Goal: Task Accomplishment & Management: Complete application form

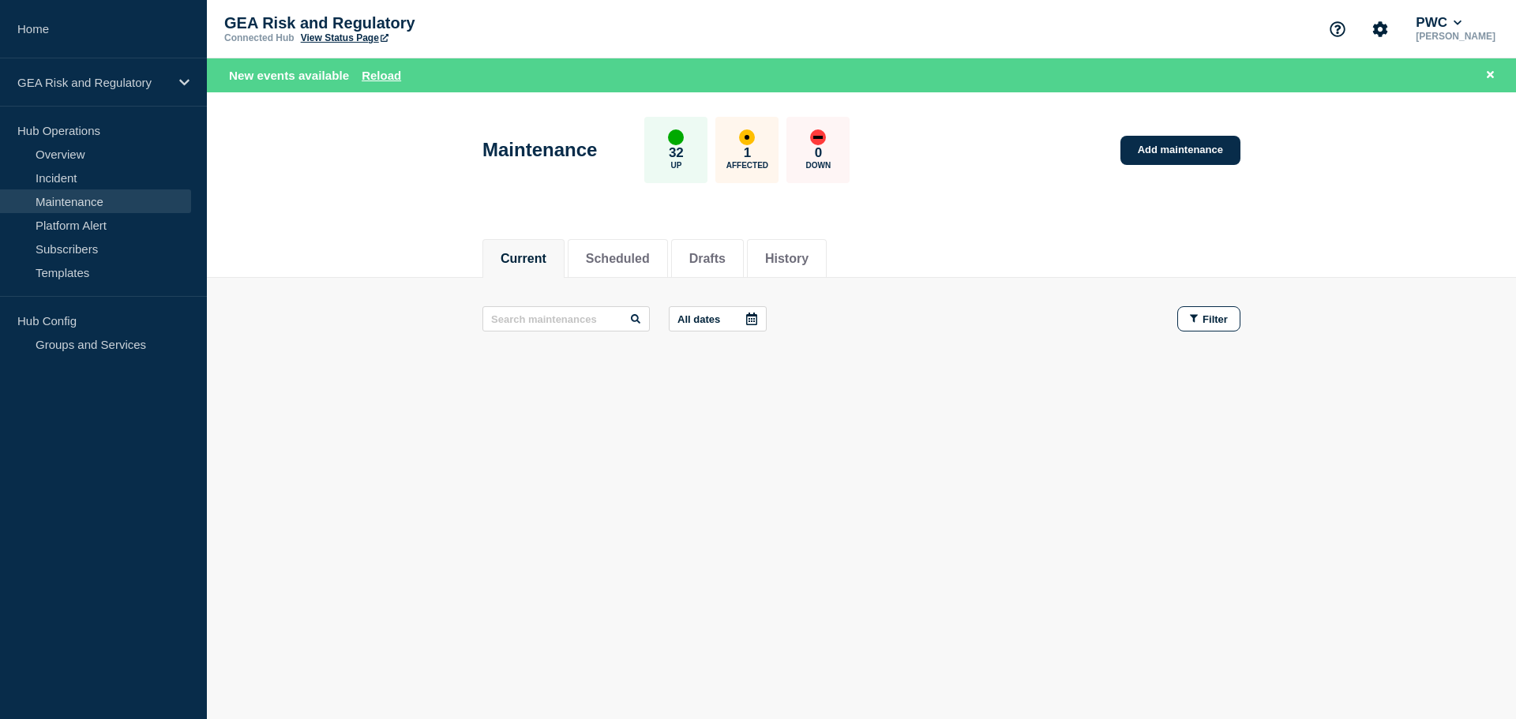
click at [60, 208] on link "Maintenance" at bounding box center [95, 202] width 191 height 24
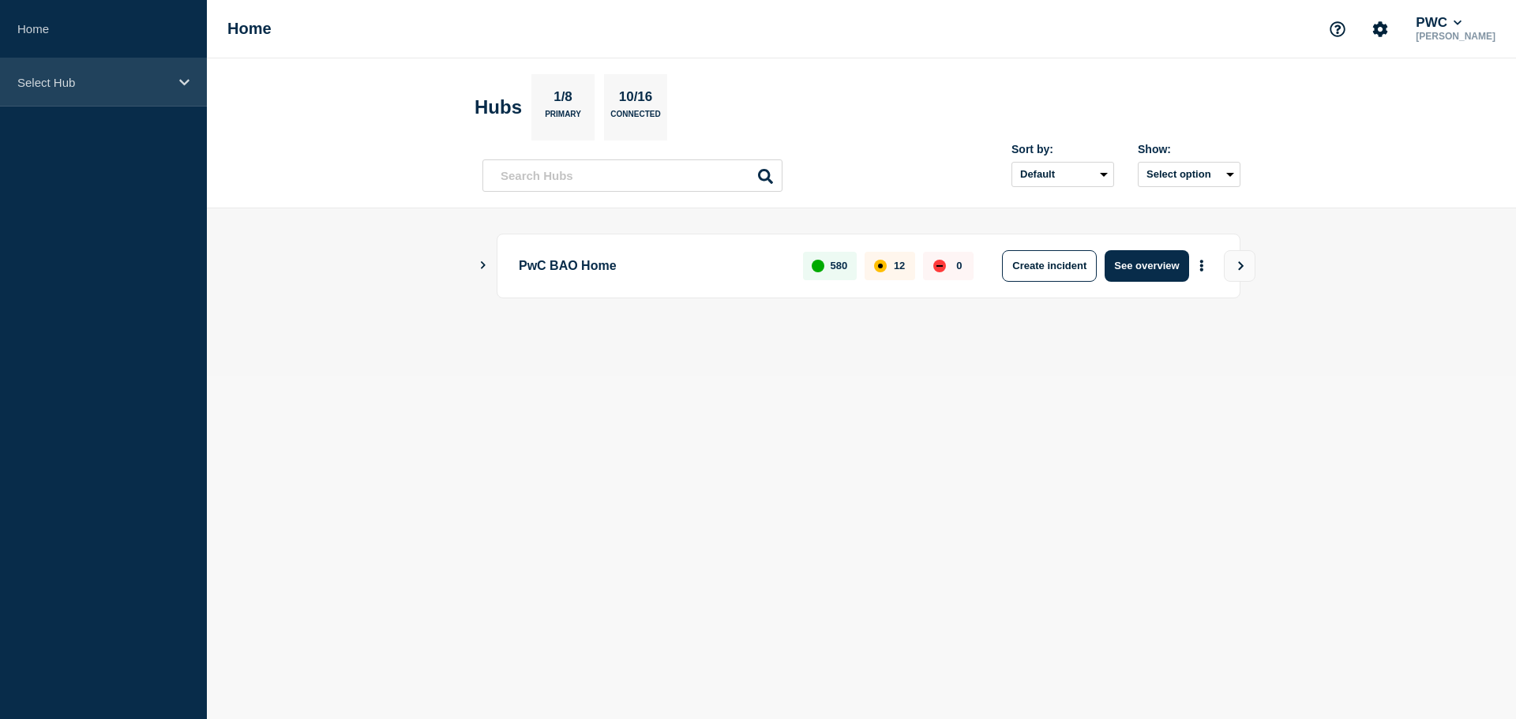
click at [92, 92] on div "Select Hub" at bounding box center [103, 82] width 207 height 48
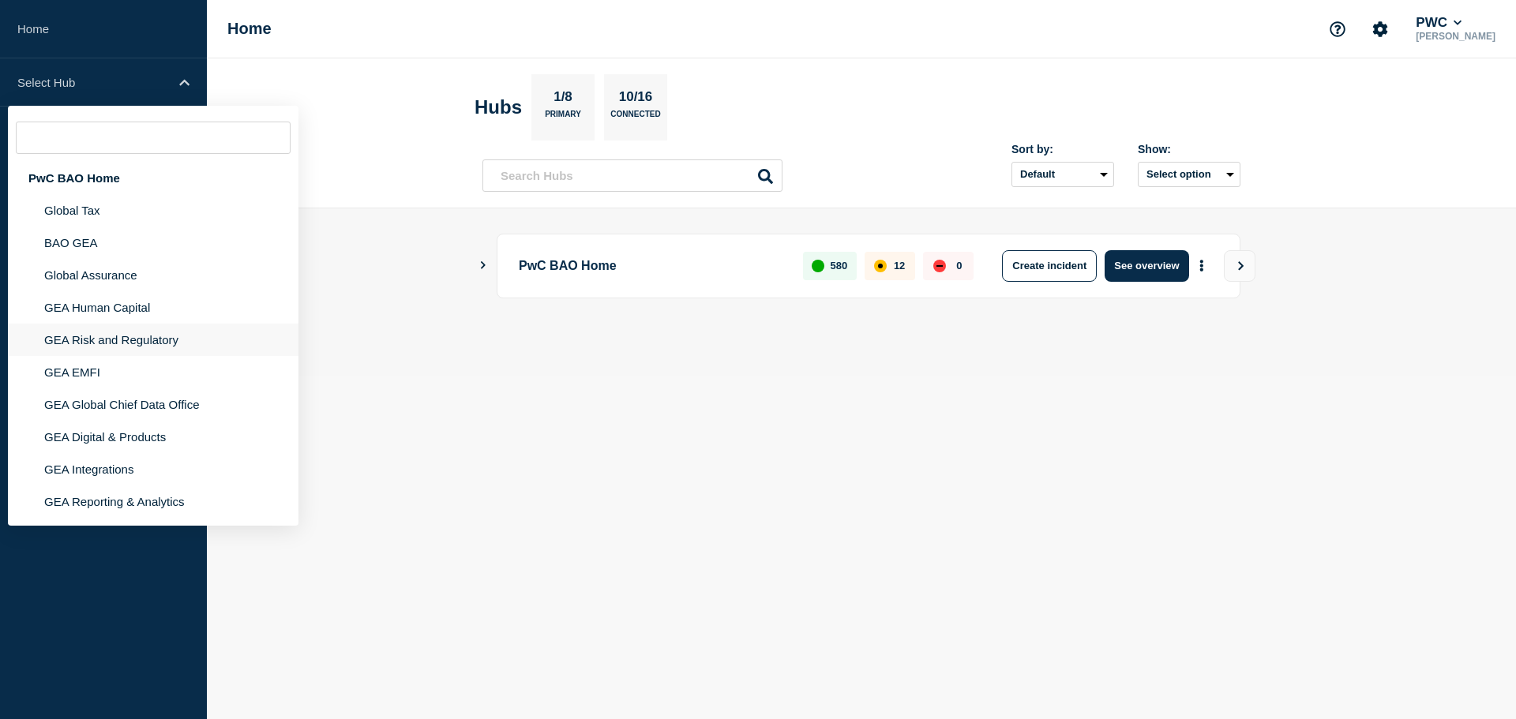
click at [66, 342] on li "GEA Risk and Regulatory" at bounding box center [153, 340] width 291 height 32
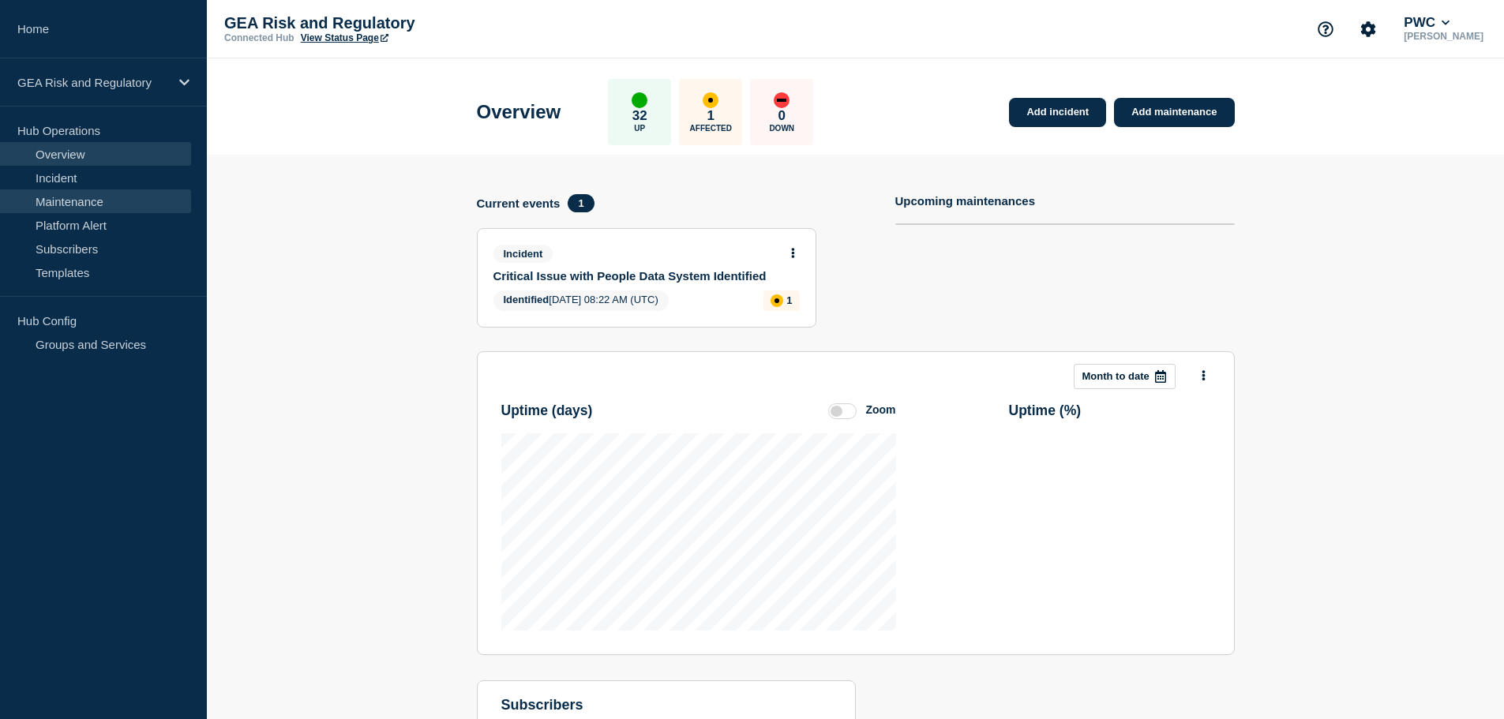
click at [95, 207] on link "Maintenance" at bounding box center [95, 202] width 191 height 24
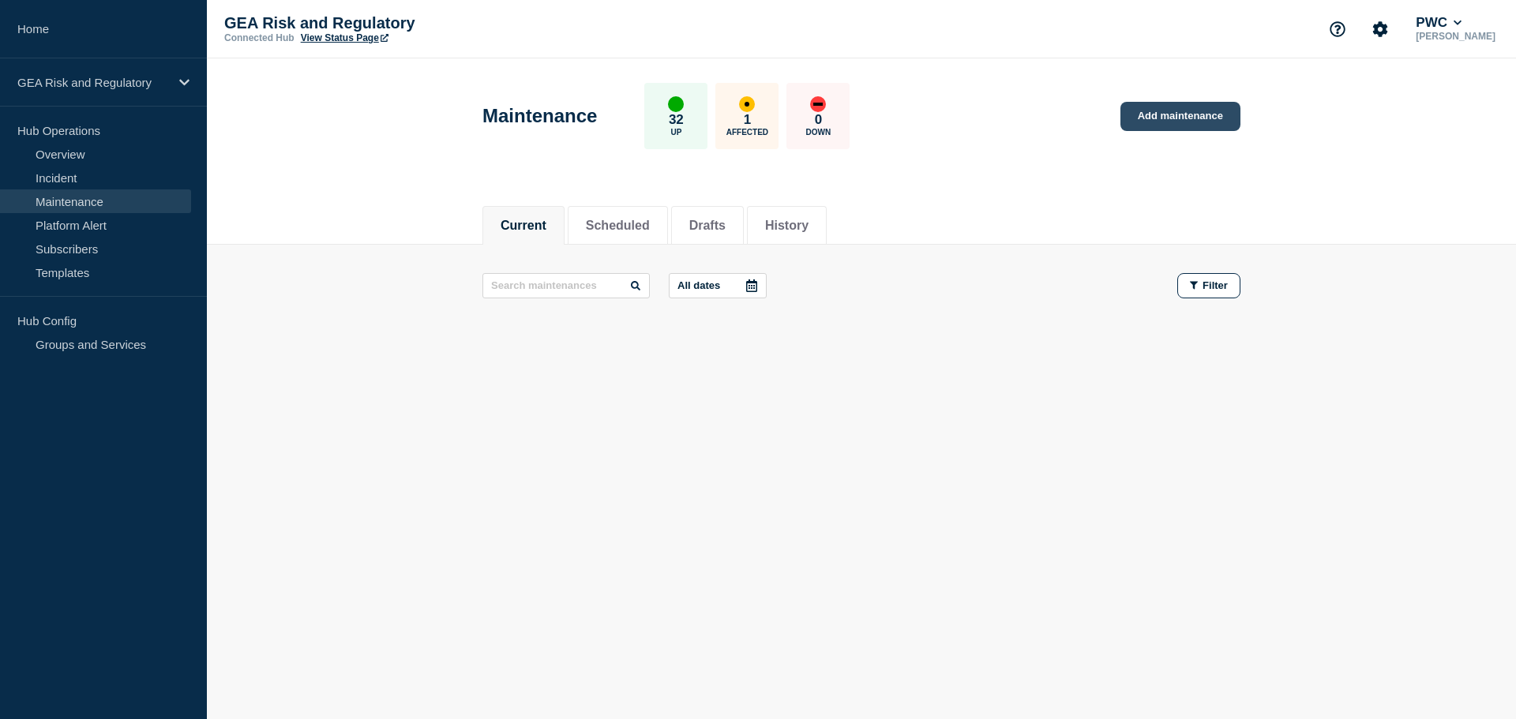
click at [1162, 118] on link "Add maintenance" at bounding box center [1181, 116] width 120 height 29
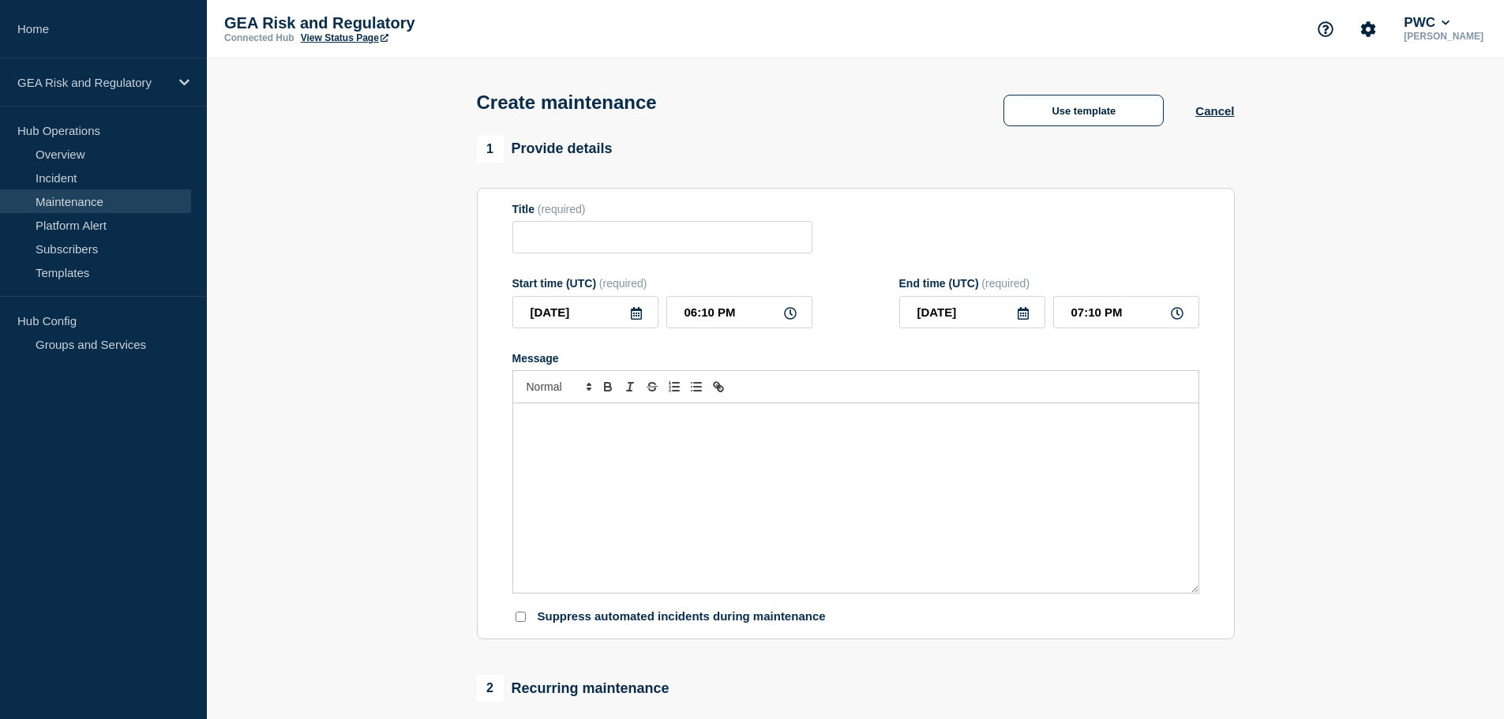
click at [663, 450] on div "Message" at bounding box center [855, 499] width 685 height 190
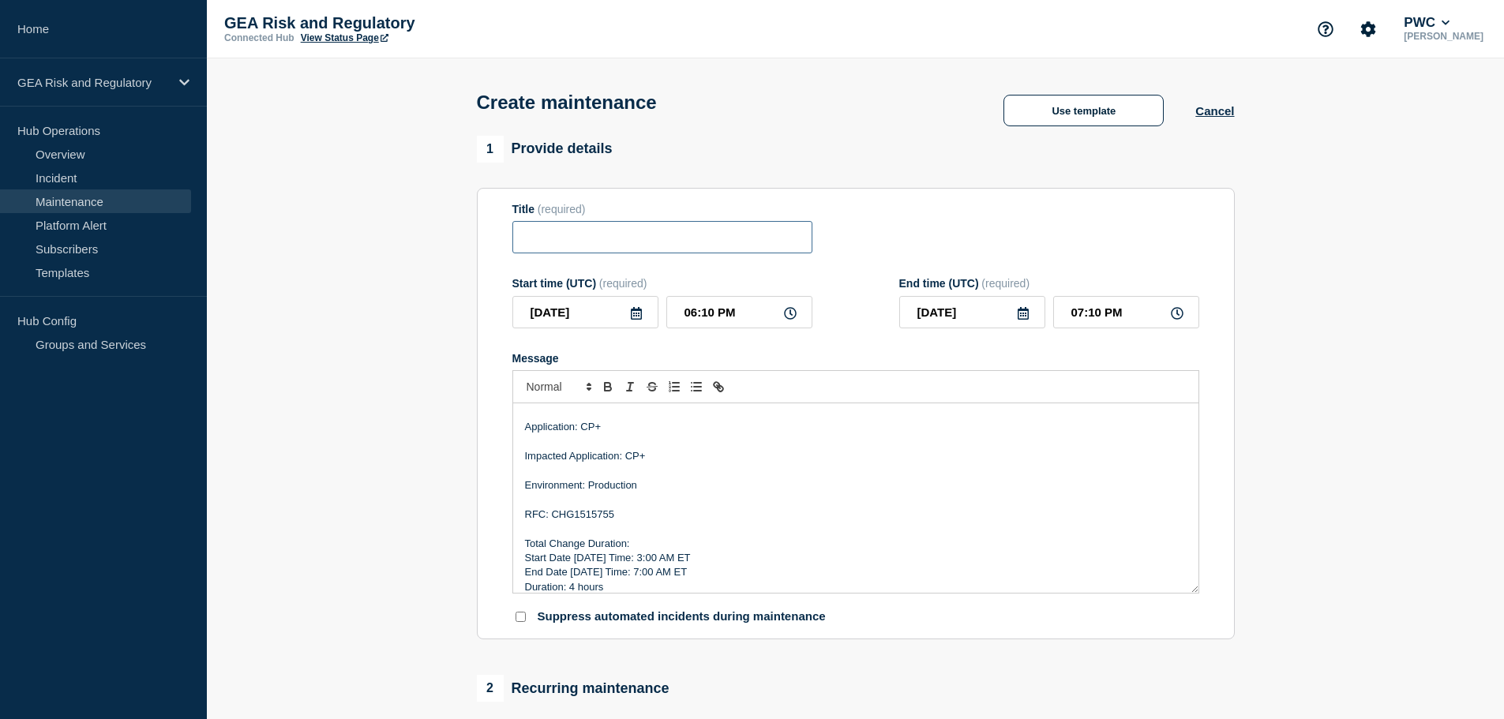
click at [554, 238] on input "Title" at bounding box center [663, 237] width 300 height 32
paste input "CP+ - Production - Sprint 26.1.2 Deployment"
type input "CP+ - Production - Sprint 26.1.2 Deployment"
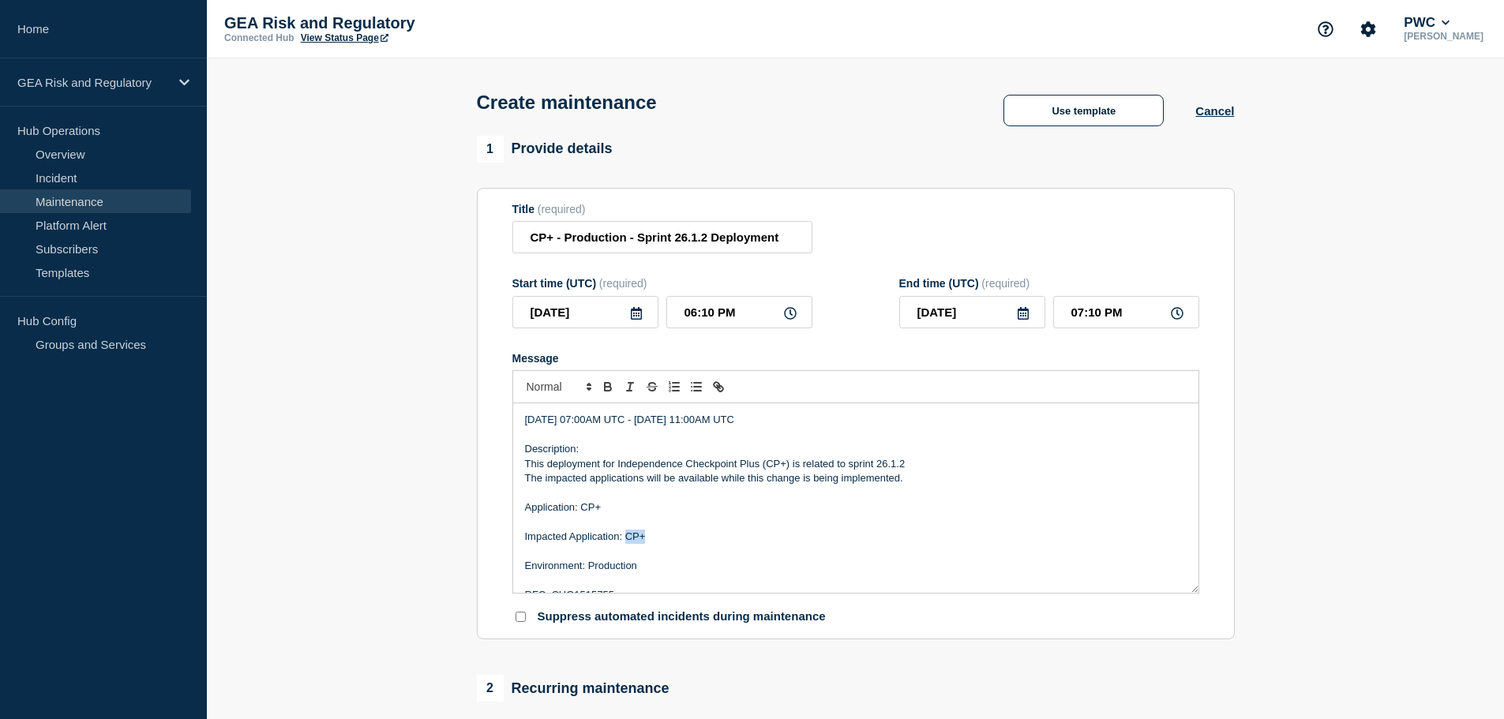
drag, startPoint x: 656, startPoint y: 545, endPoint x: 625, endPoint y: 540, distance: 31.2
click at [625, 540] on p "Impacted Application: CP+" at bounding box center [856, 537] width 662 height 14
click at [673, 540] on p "Impacted Application: CP+" at bounding box center [856, 537] width 662 height 14
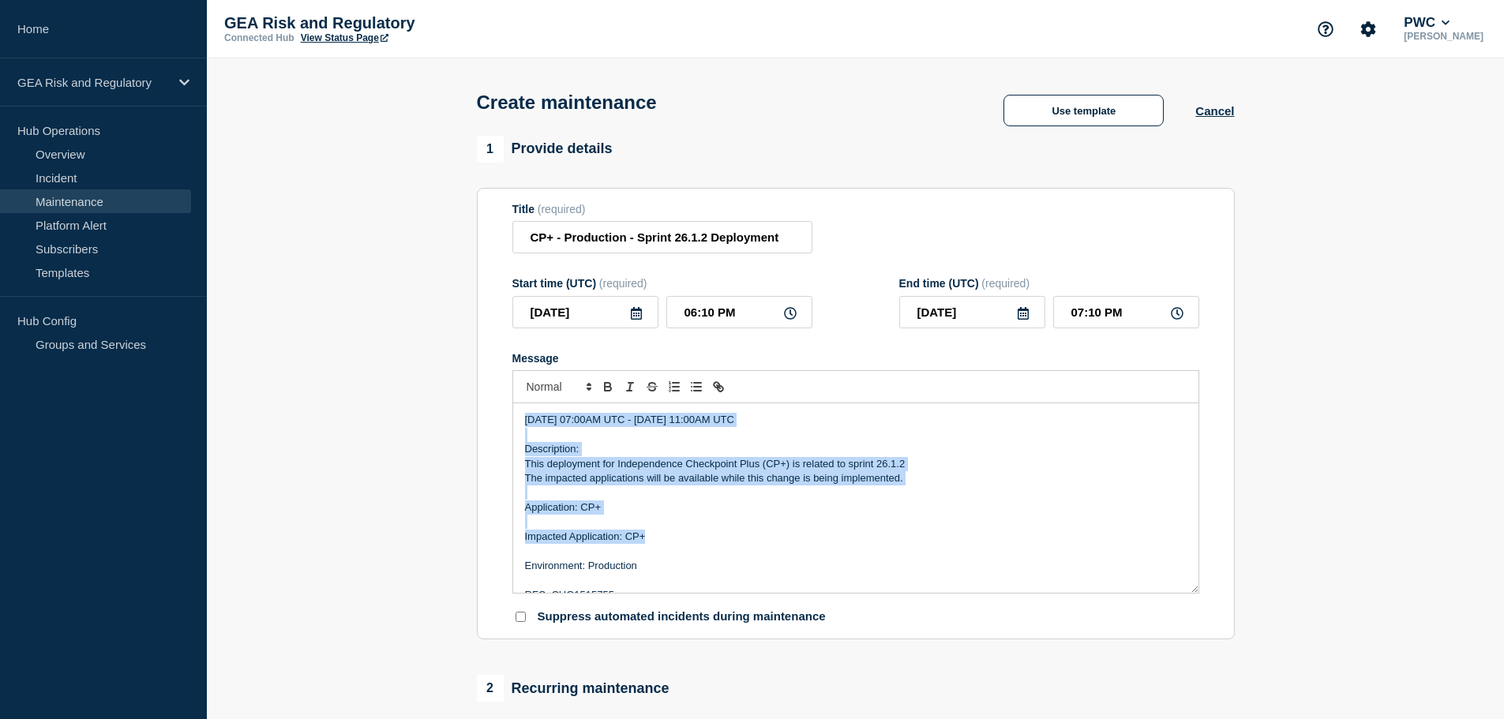
drag, startPoint x: 680, startPoint y: 539, endPoint x: 513, endPoint y: 391, distance: 223.2
click at [513, 391] on div "09/01/2025 07:00AM UTC - 09/01/2025 11:00AM UTC Description: This deployment fo…" at bounding box center [856, 481] width 687 height 223
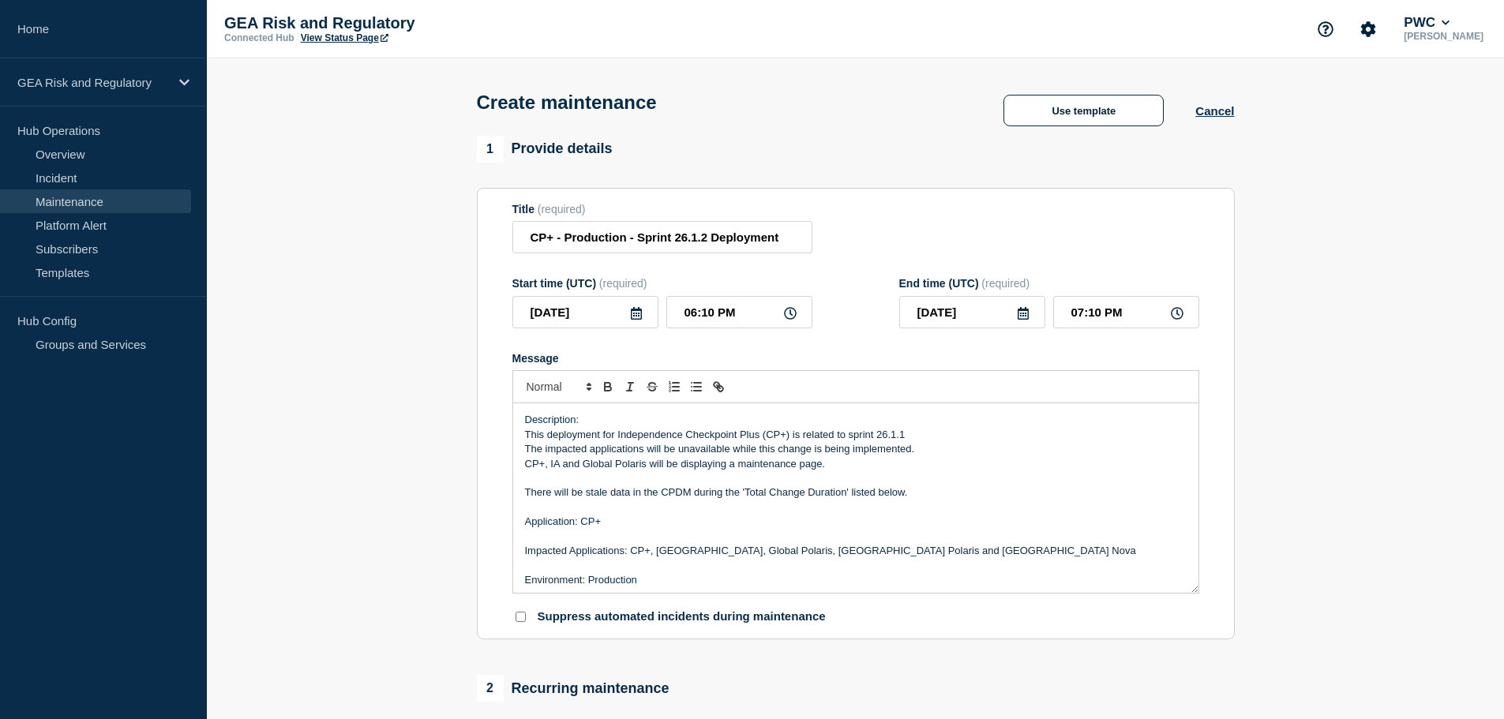
click at [901, 434] on p "This deployment for Independence Checkpoint Plus (CP+) is related to sprint 26.…" at bounding box center [856, 435] width 662 height 14
click at [681, 454] on p "The impacted applications will be unavailable while this change is being implem…" at bounding box center [856, 449] width 662 height 14
click at [705, 466] on p "CP+, IA and Global Polaris will be displaying a maintenance page." at bounding box center [856, 464] width 662 height 14
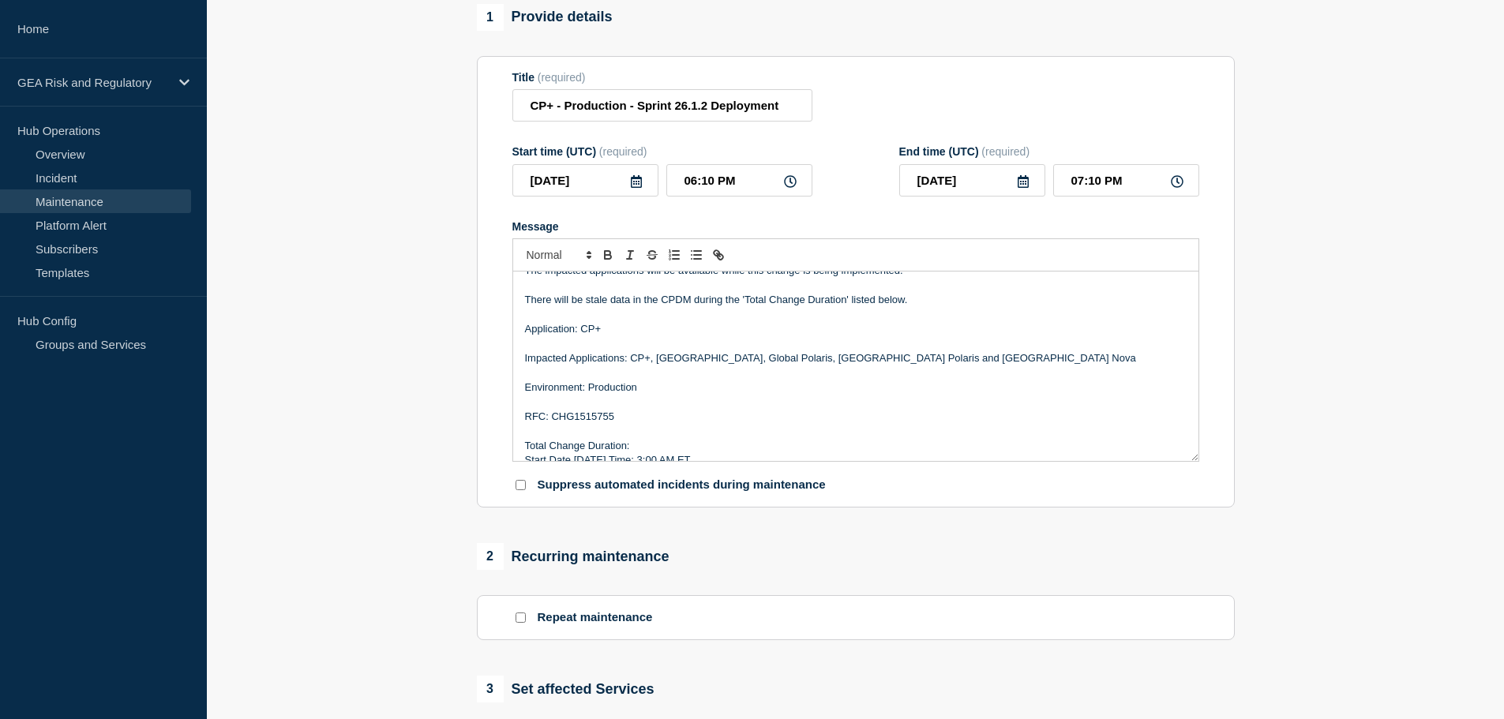
scroll to position [92, 0]
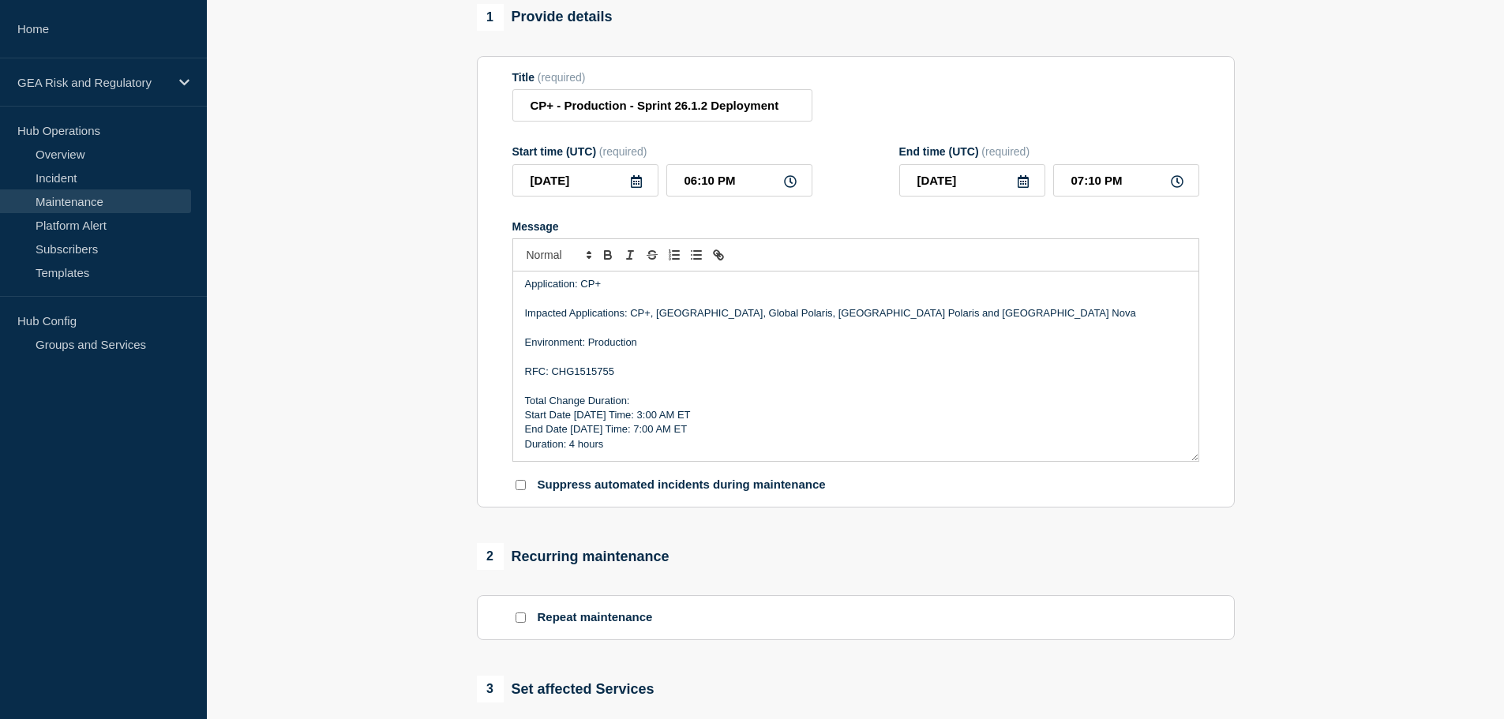
click at [591, 377] on p "RFC: CHG1515755" at bounding box center [856, 372] width 662 height 14
click at [583, 415] on p "Start Date 9/1/25 Time: 3:00 AM ET" at bounding box center [856, 415] width 662 height 14
click at [581, 436] on p "End Date 9/1/25 Time: 10:00 AM ET" at bounding box center [856, 429] width 662 height 14
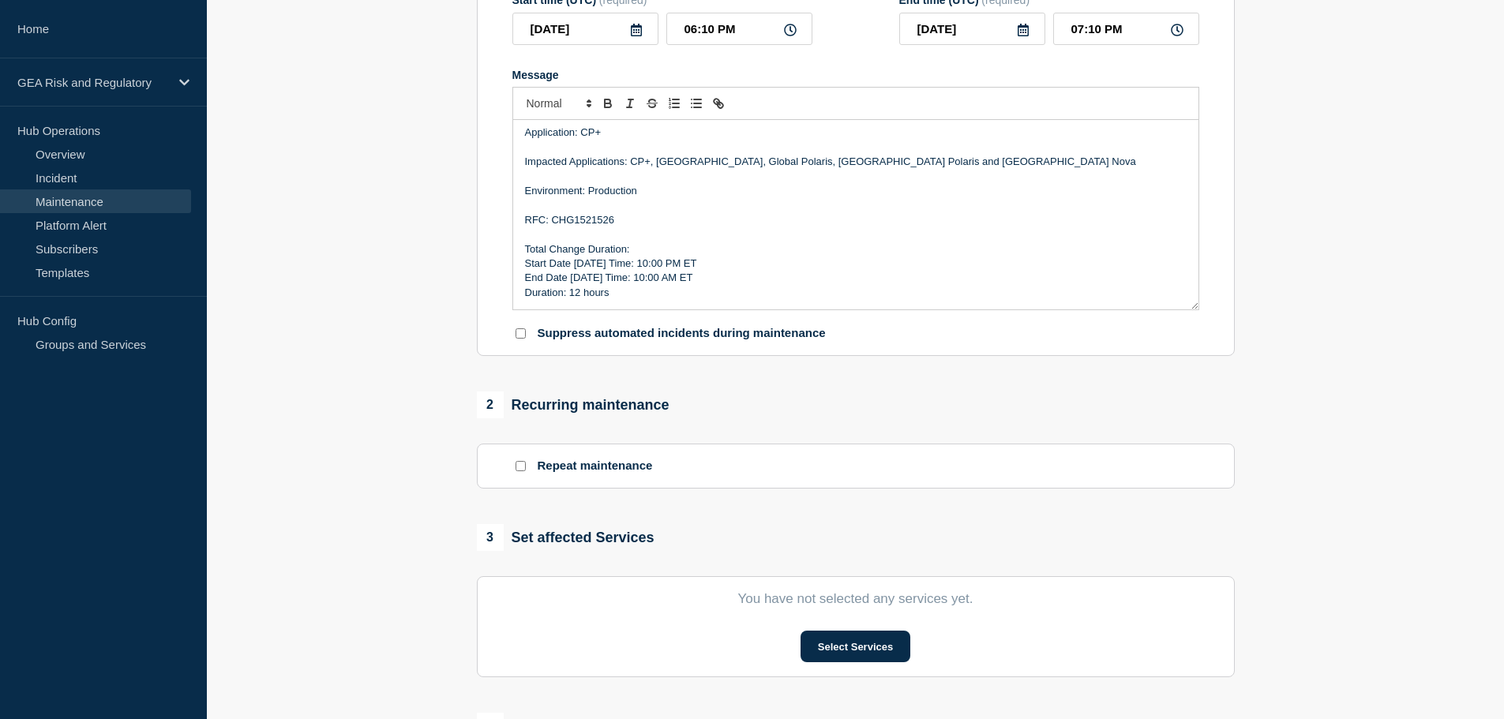
scroll to position [395, 0]
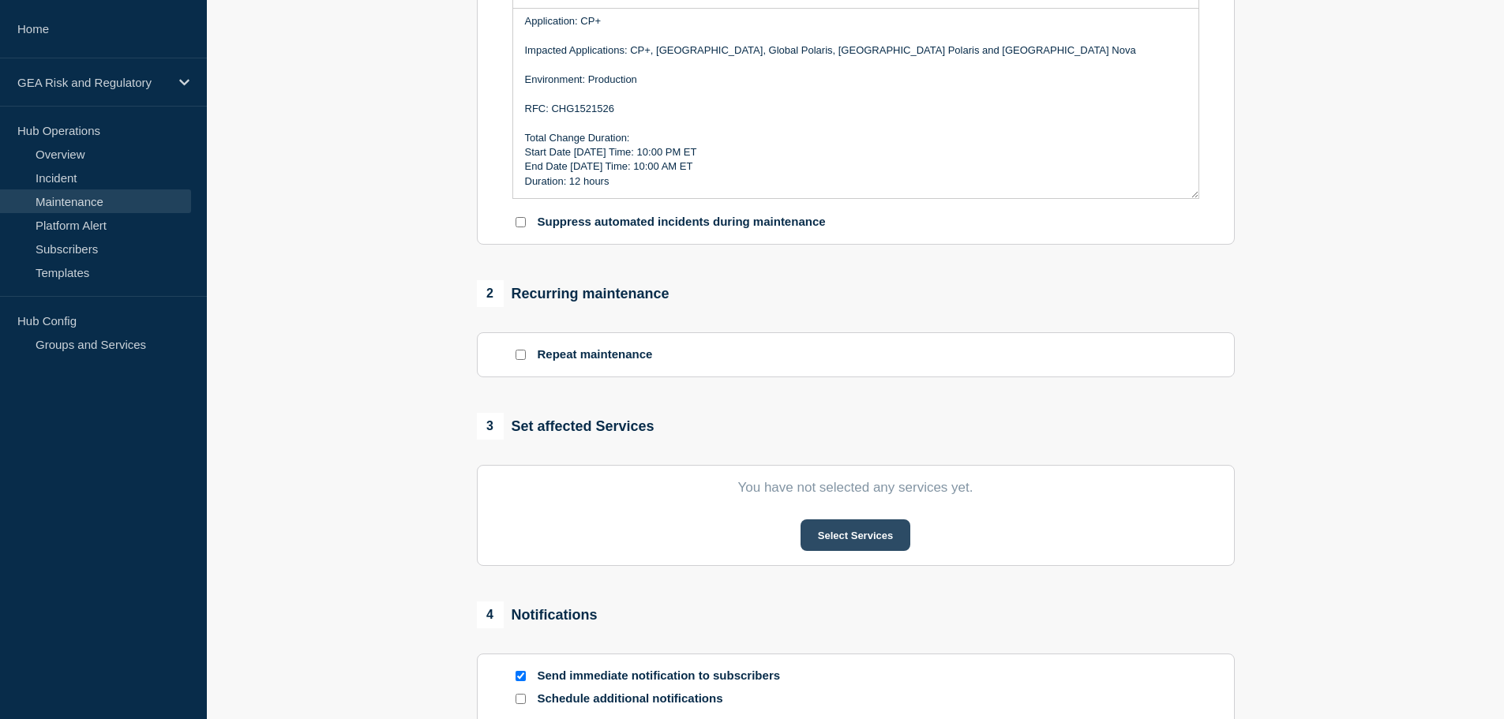
click at [872, 539] on button "Select Services" at bounding box center [856, 536] width 110 height 32
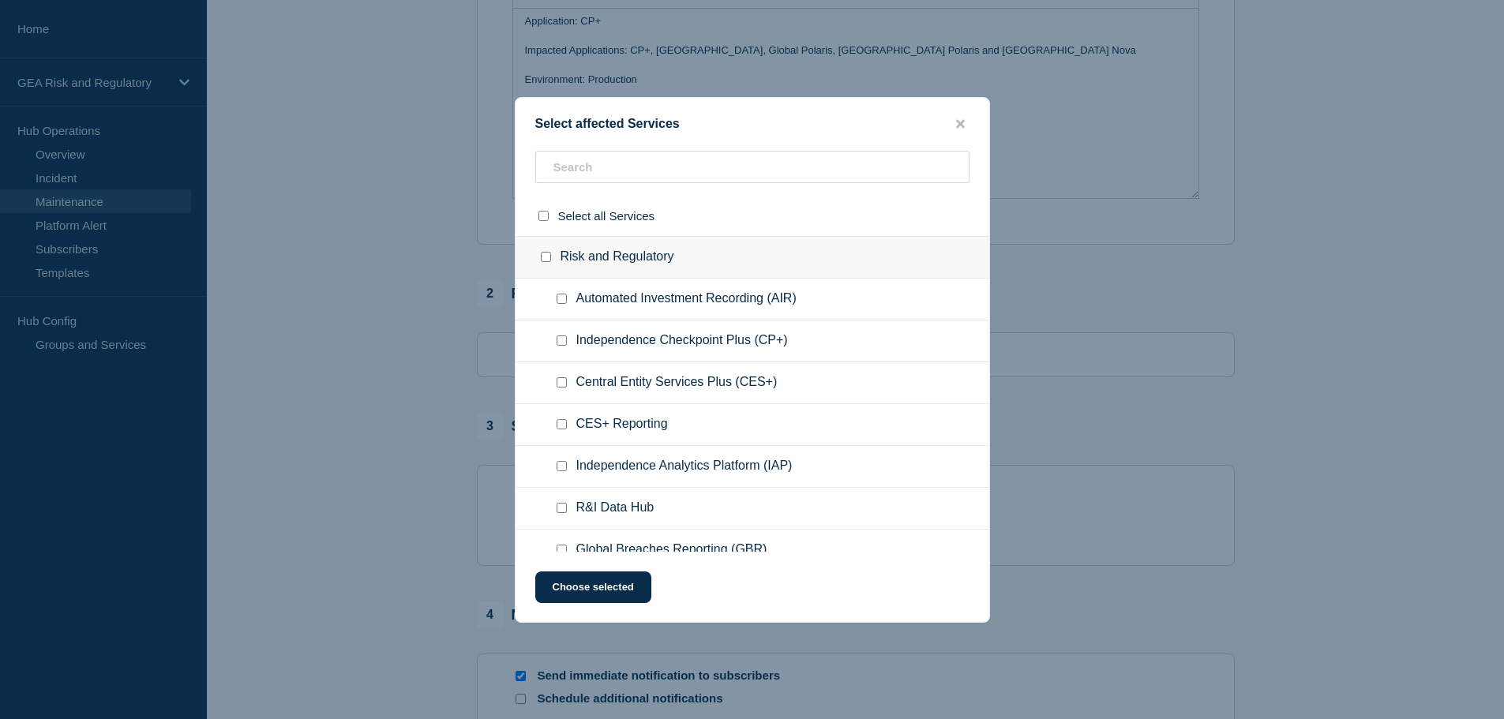
click at [559, 345] on input "Independence Checkpoint Plus (CP+) checkbox" at bounding box center [562, 341] width 10 height 10
checkbox input "true"
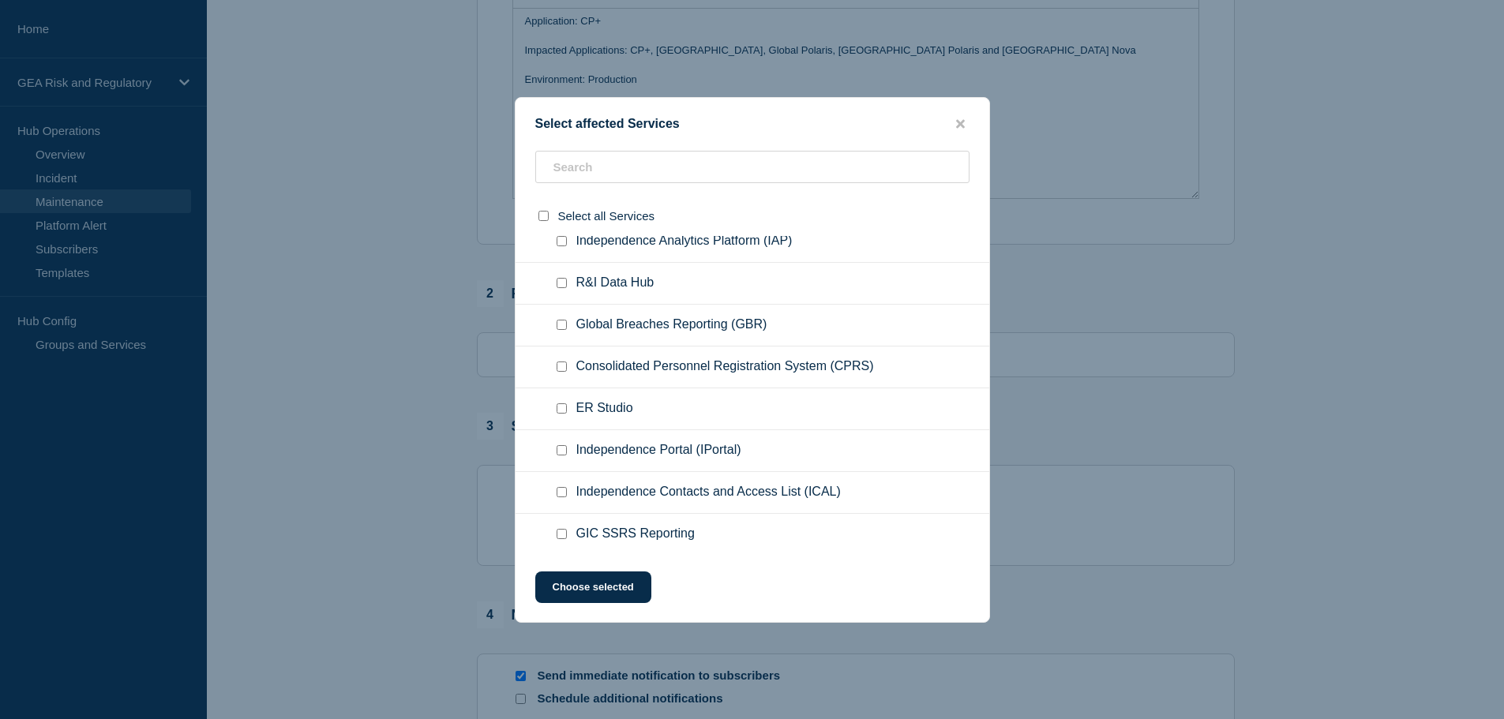
scroll to position [263, 0]
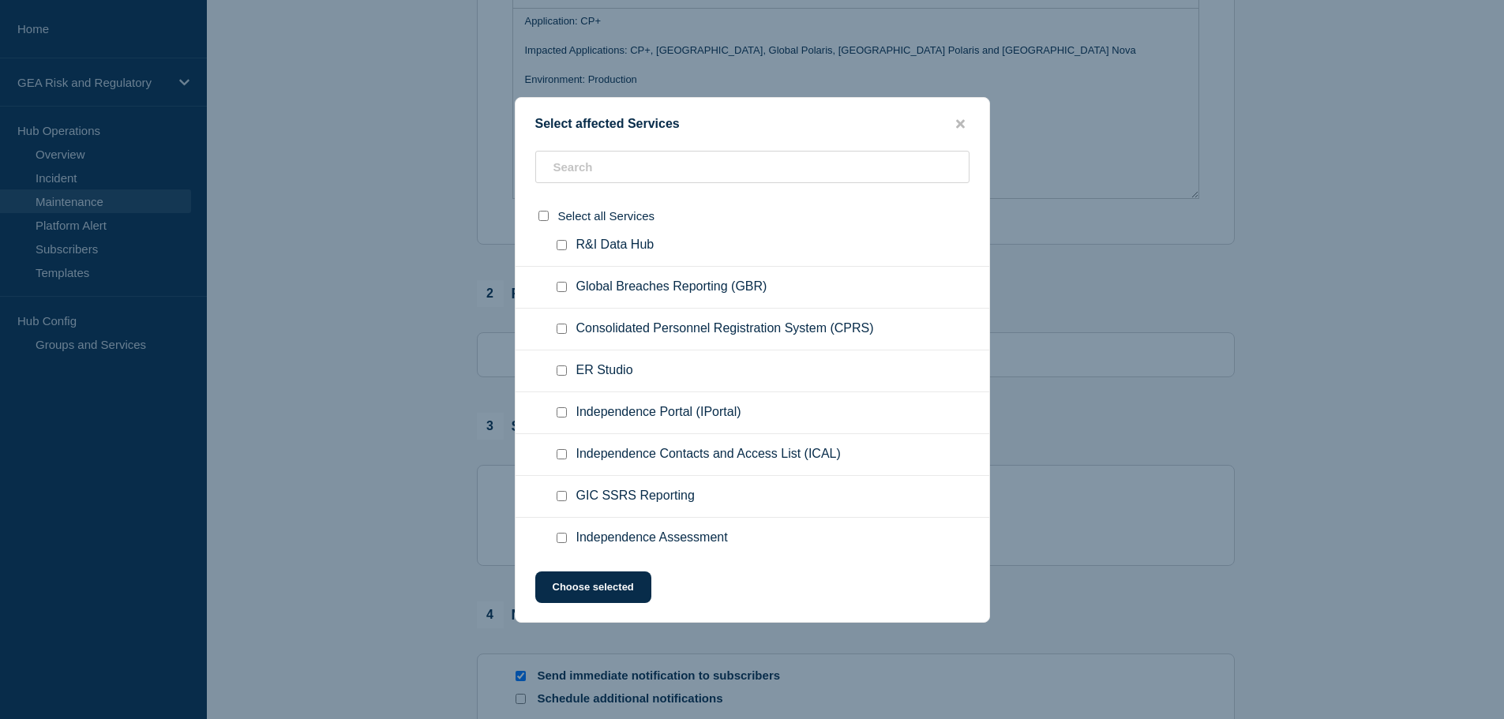
click at [564, 540] on input "Independence Assessment checkbox" at bounding box center [562, 538] width 10 height 10
checkbox input "true"
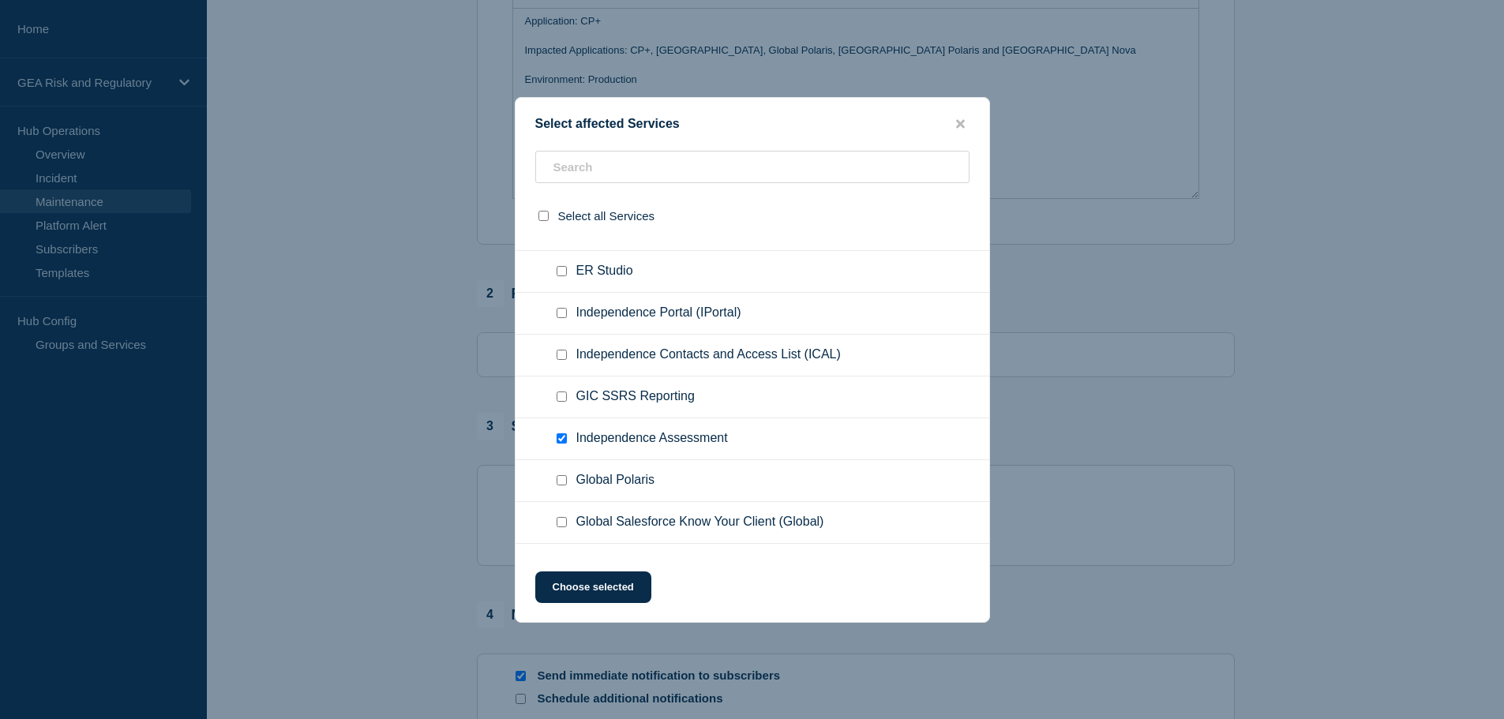
scroll to position [395, 0]
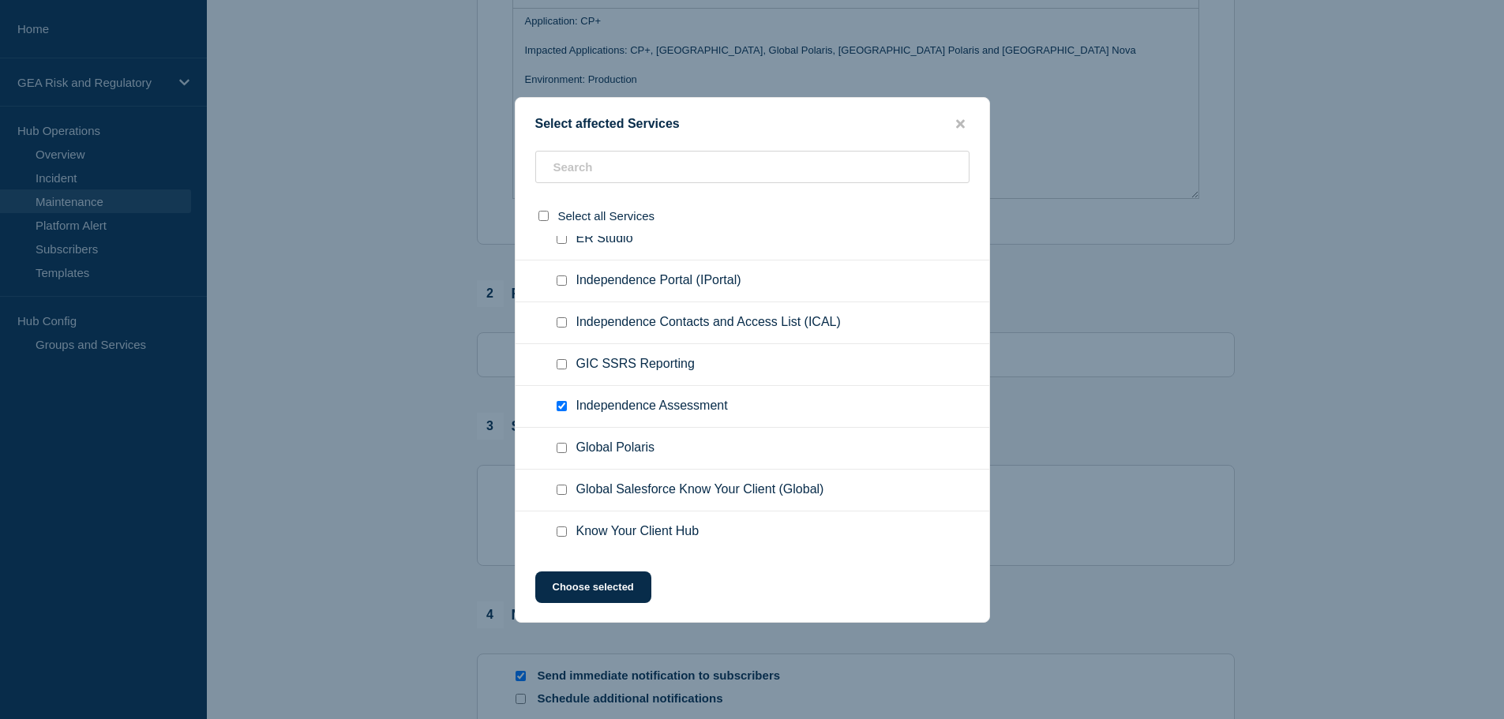
click at [561, 452] on input "Global Polaris checkbox" at bounding box center [562, 448] width 10 height 10
checkbox input "true"
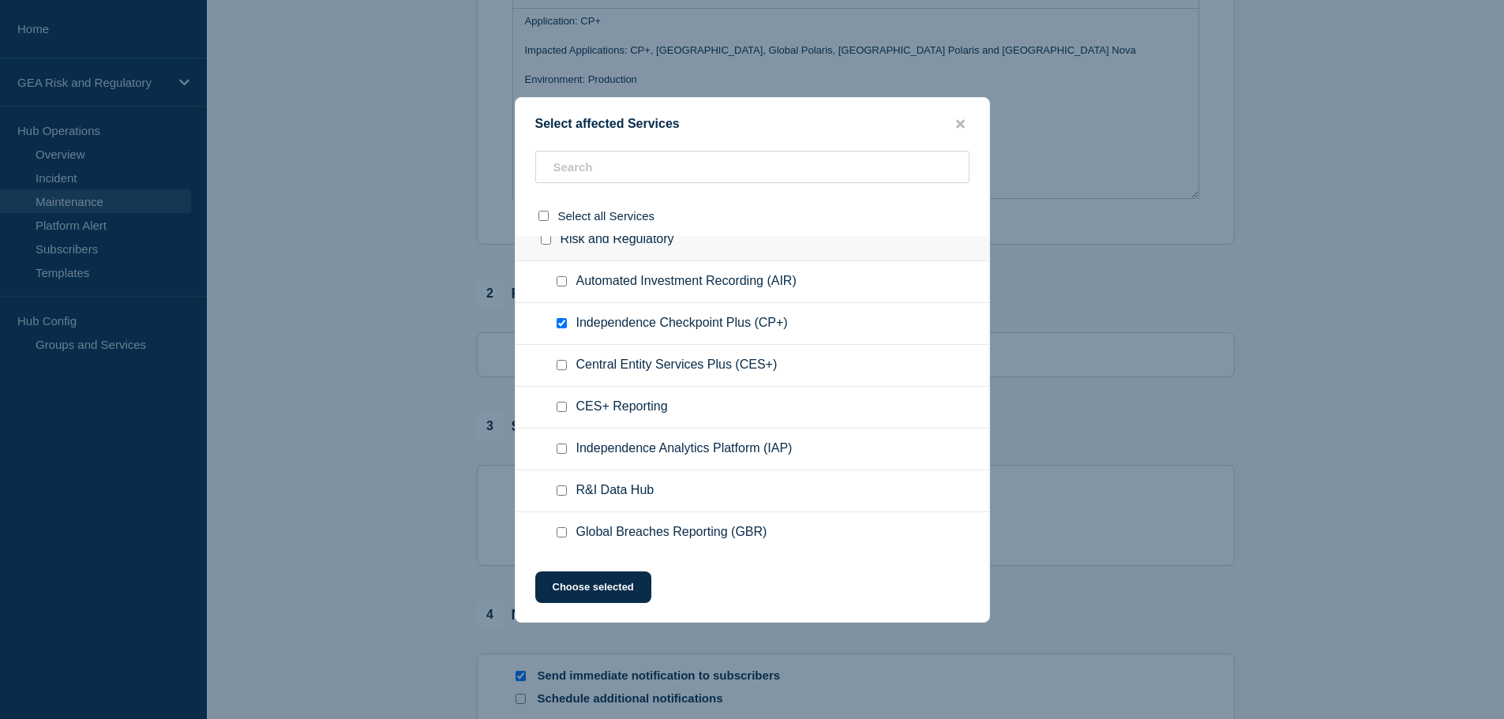
scroll to position [0, 0]
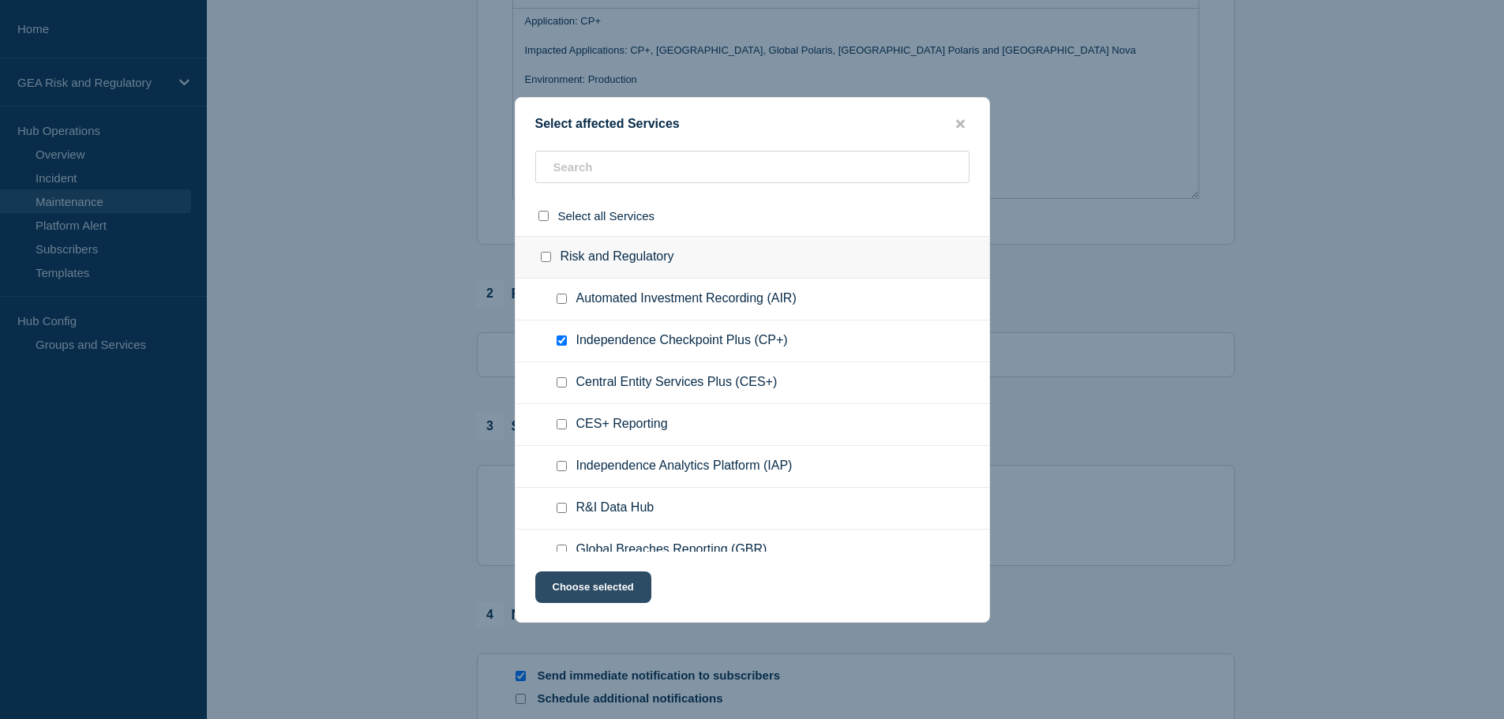
click at [614, 590] on button "Choose selected" at bounding box center [593, 588] width 116 height 32
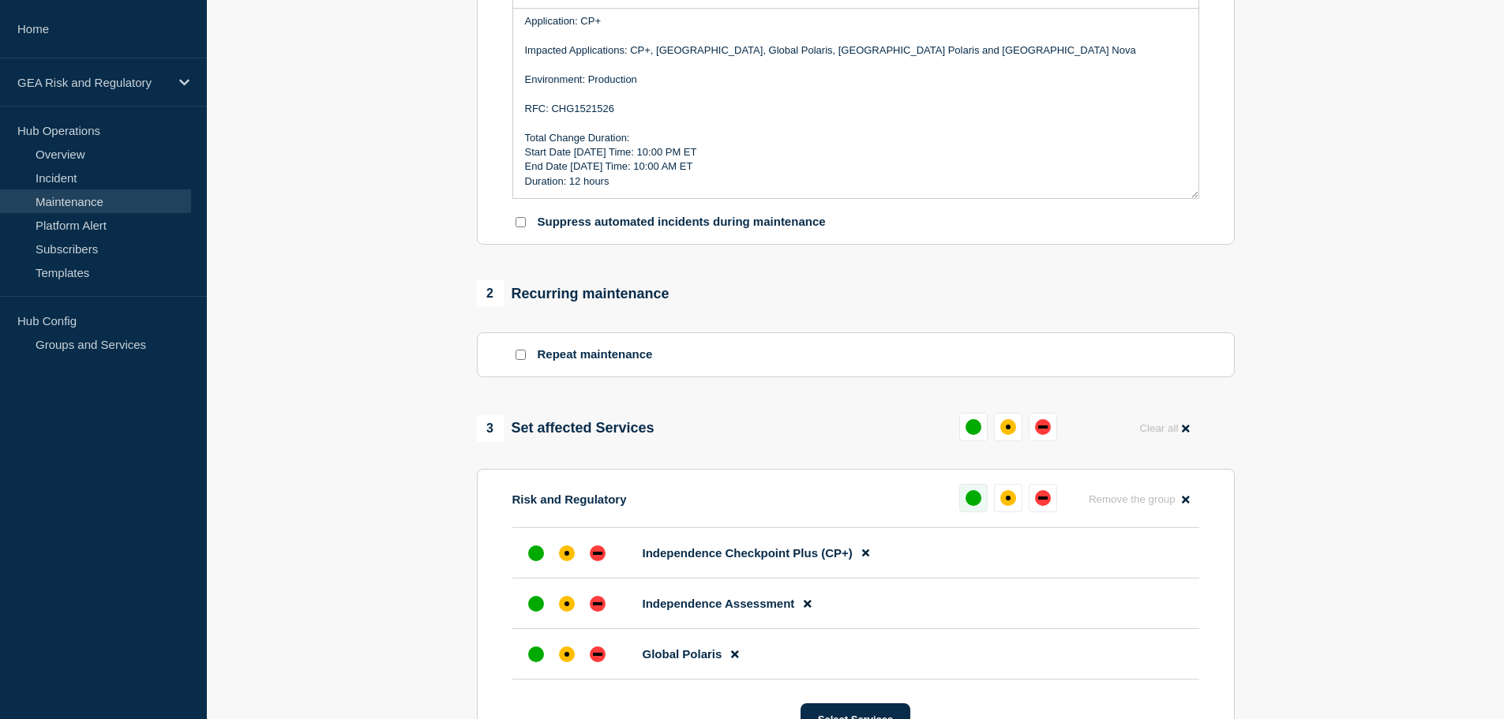
click at [970, 496] on div "up" at bounding box center [974, 498] width 16 height 16
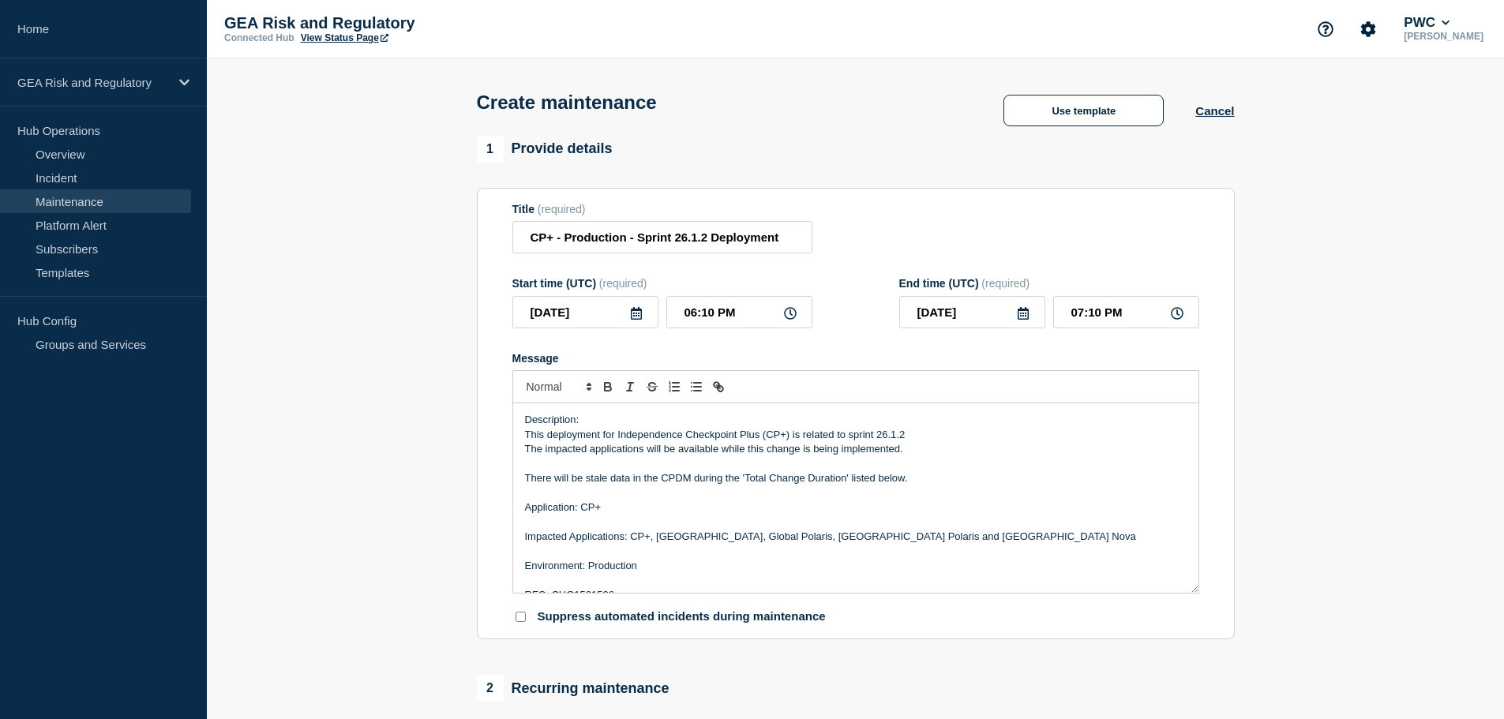
click at [635, 320] on icon at bounding box center [636, 313] width 13 height 13
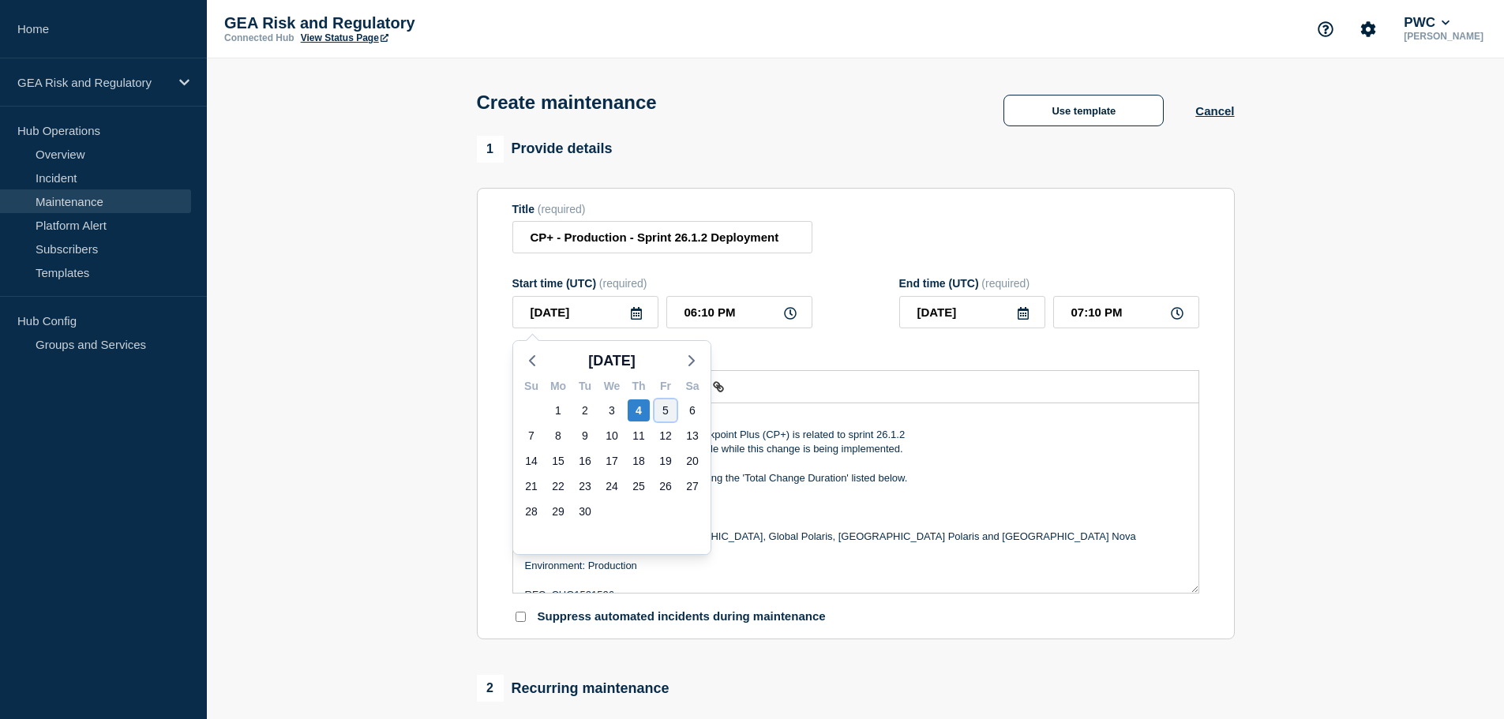
click at [673, 411] on div "5" at bounding box center [666, 411] width 22 height 22
type input "2025-09-05"
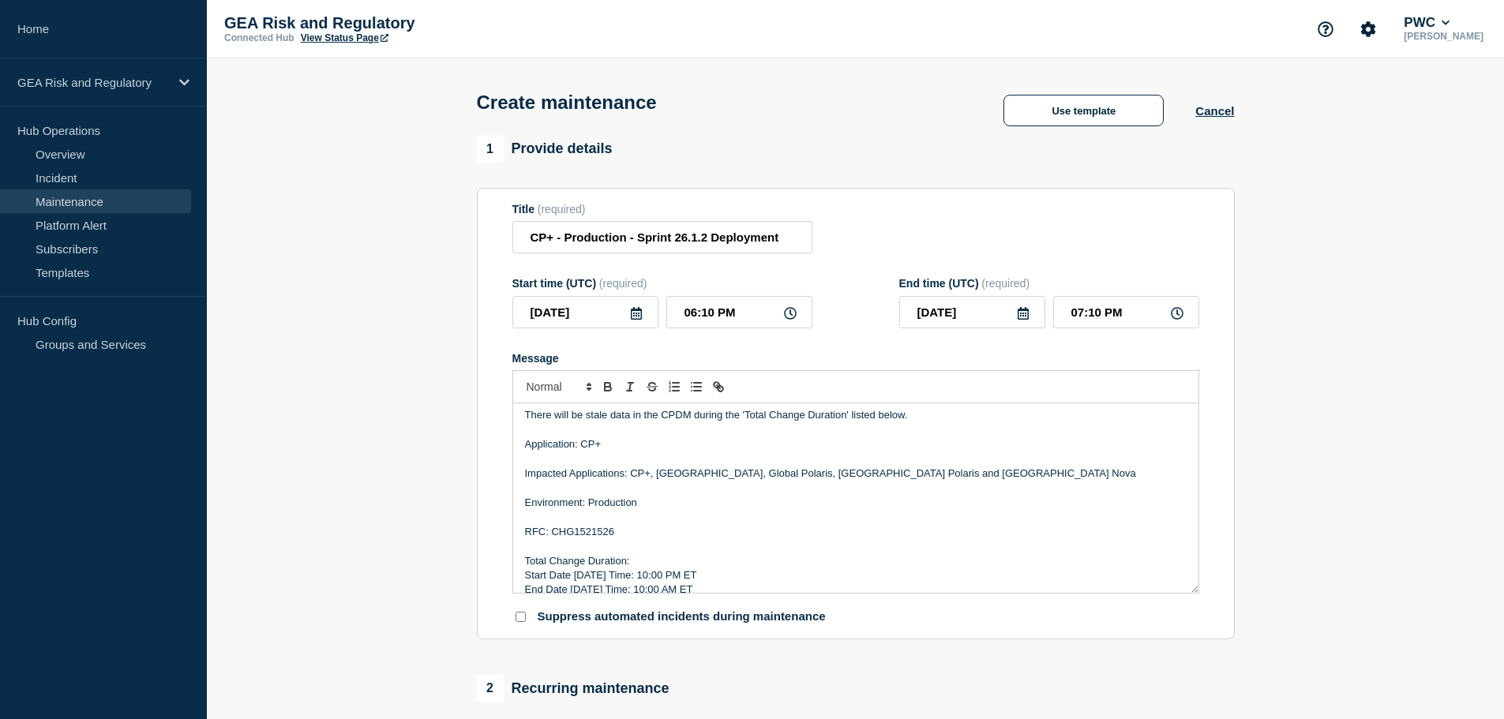
scroll to position [92, 0]
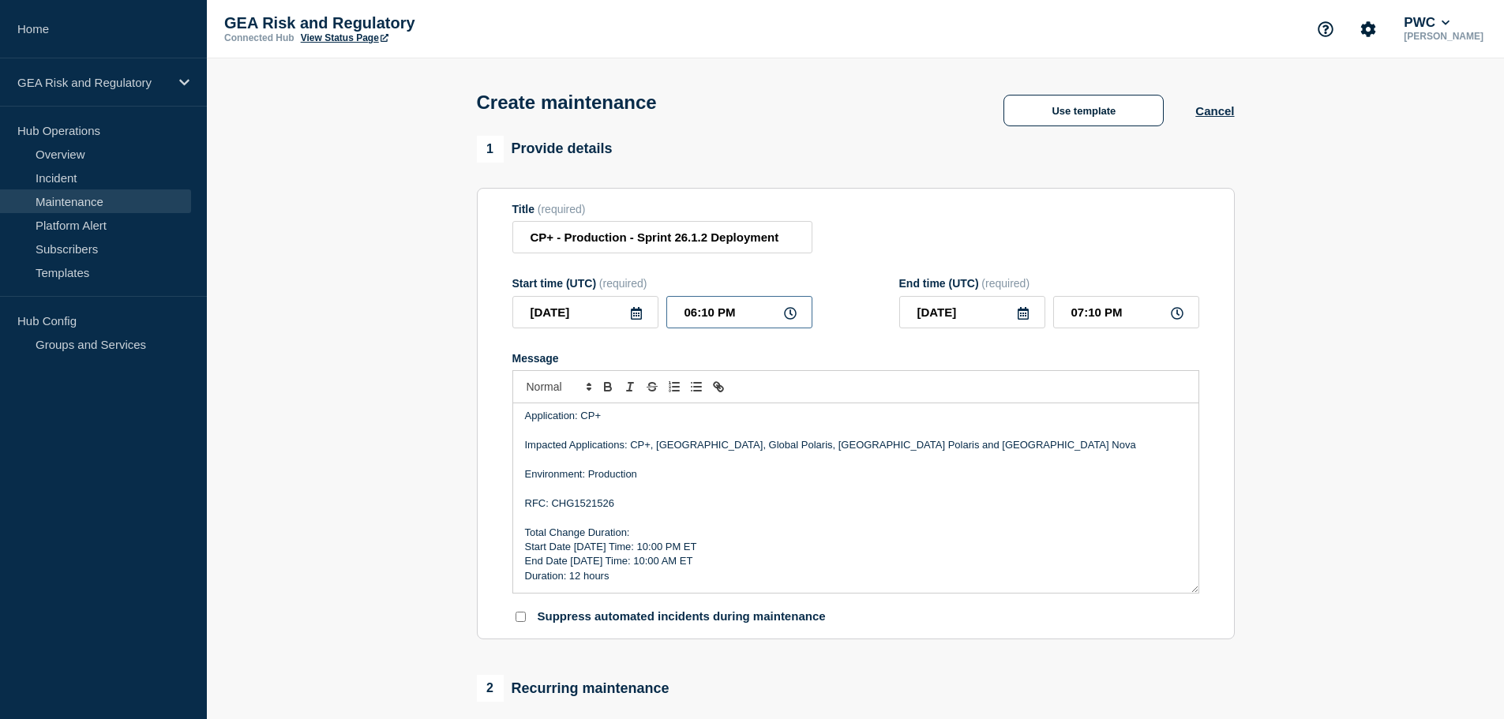
click at [675, 317] on input "06:10 PM" at bounding box center [740, 312] width 146 height 32
type input "02:10 PM"
type input "03:10 PM"
type input "02:00 PM"
type input "03:00 PM"
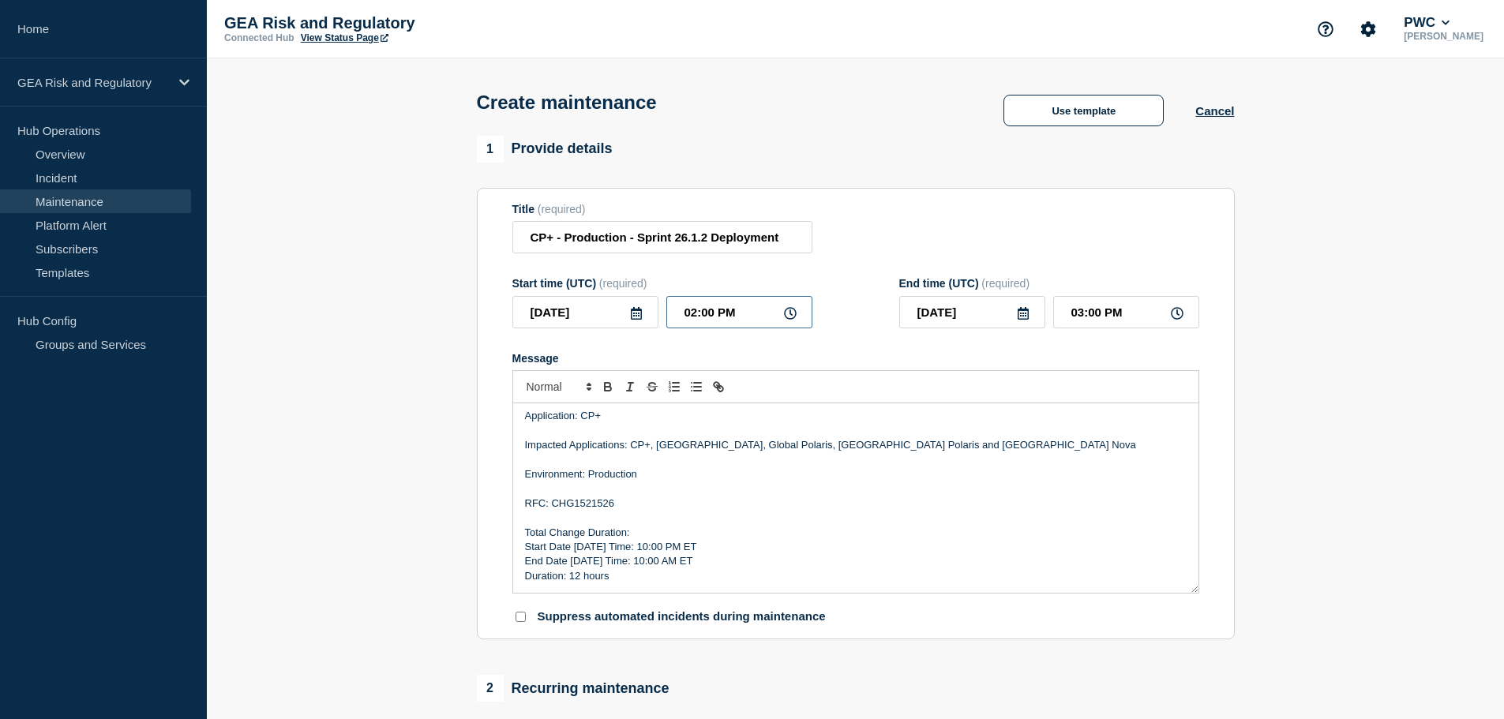
type input "02:00 AM"
type input "03:00 AM"
click at [639, 320] on icon at bounding box center [636, 313] width 13 height 13
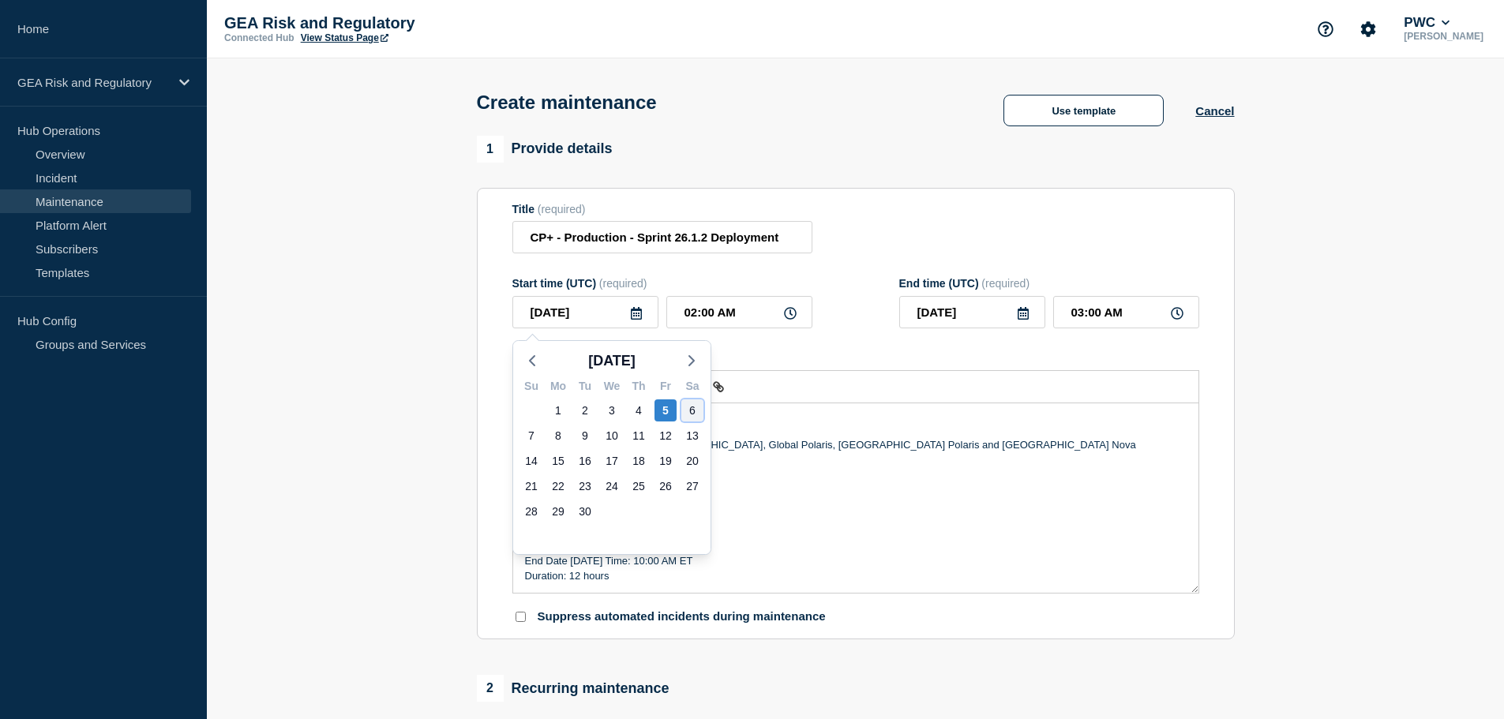
click at [694, 409] on div "6" at bounding box center [693, 411] width 22 height 22
type input "2025-09-06"
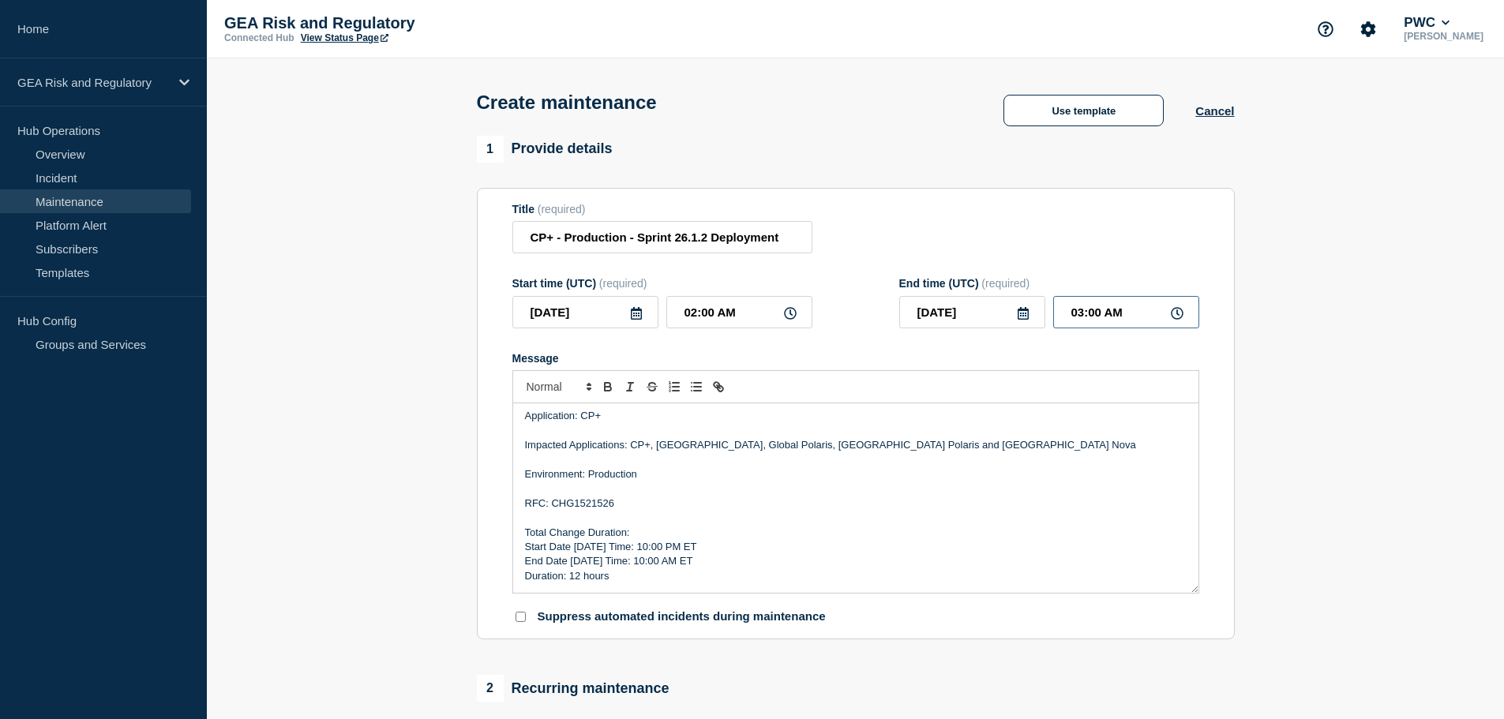
click at [1065, 320] on input "03:00 AM" at bounding box center [1126, 312] width 146 height 32
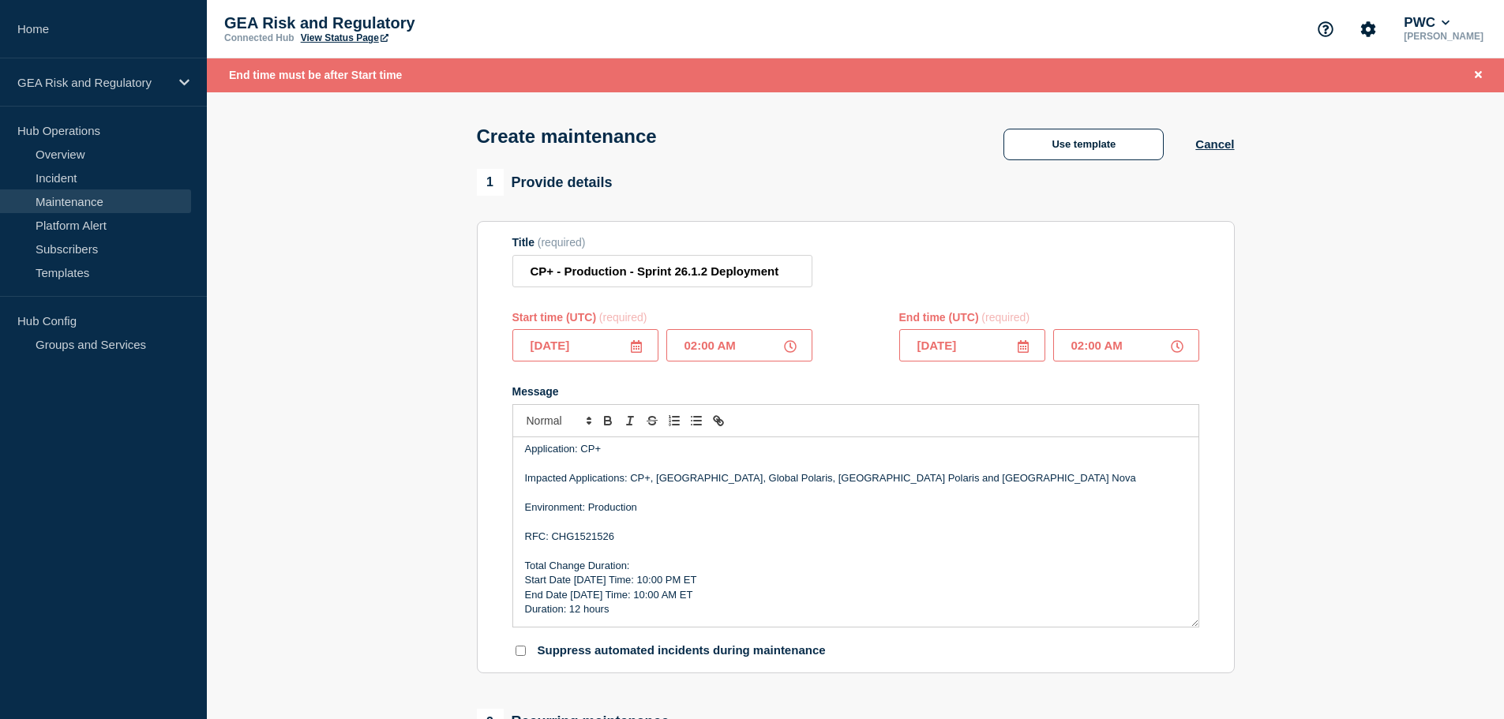
type input "02:00 PM"
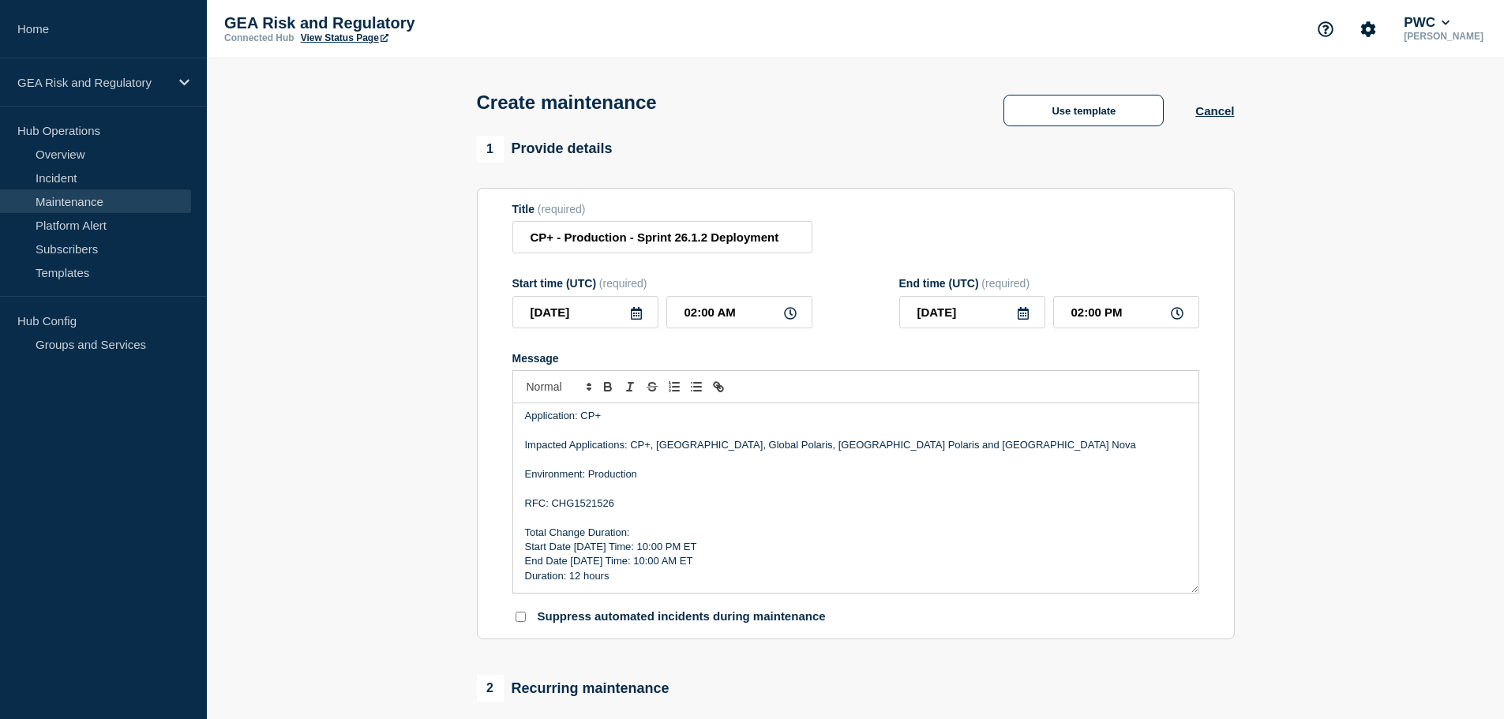
click at [975, 502] on p "RFC: CHG1521526" at bounding box center [856, 504] width 662 height 14
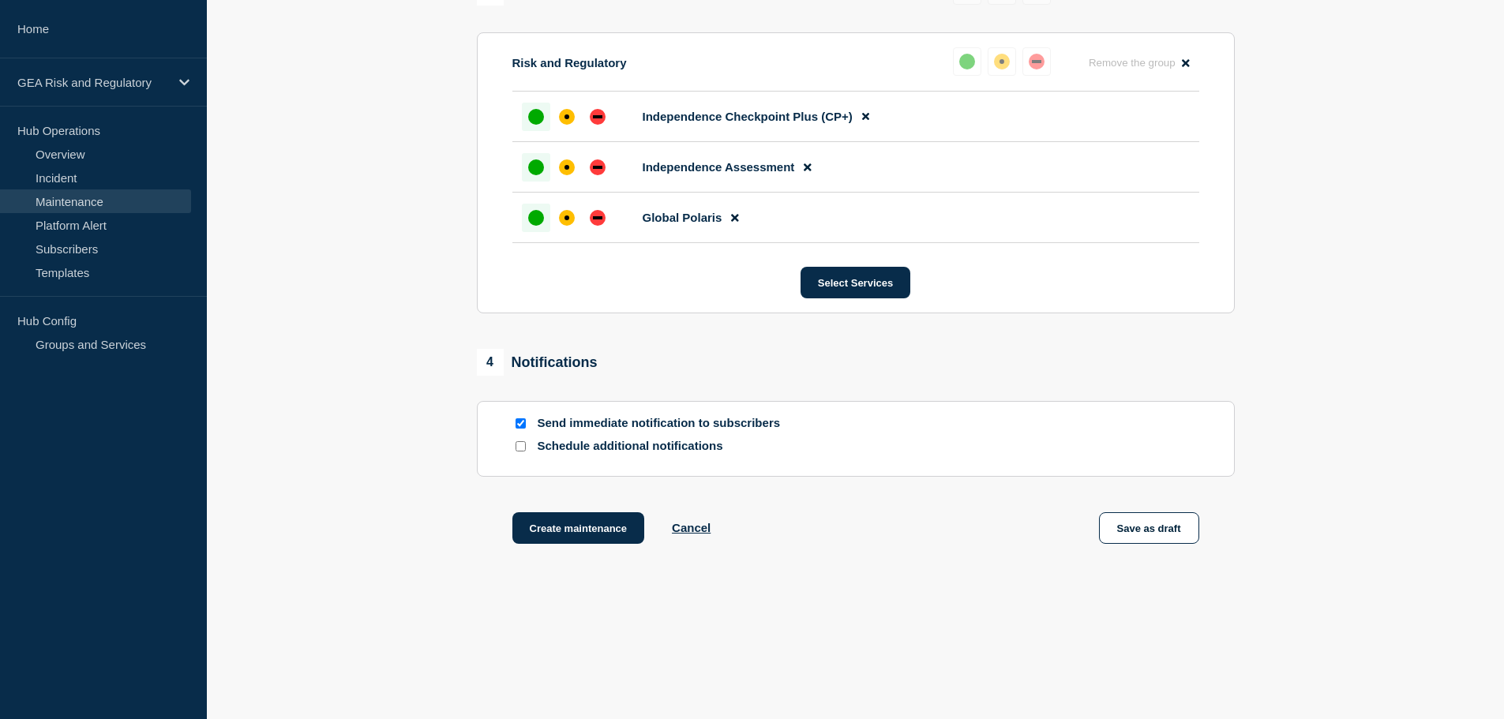
scroll to position [842, 0]
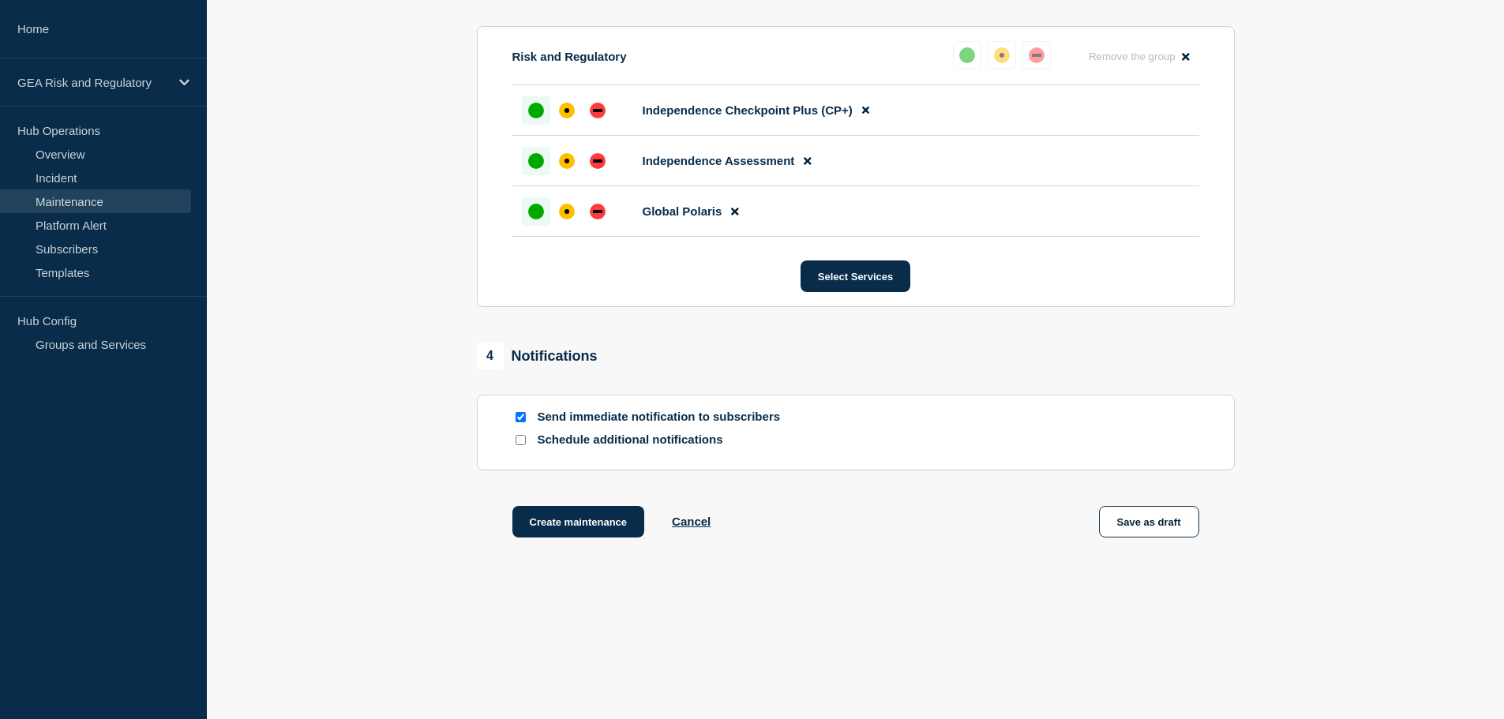
click at [521, 443] on input "Schedule additional notifications" at bounding box center [521, 440] width 10 height 10
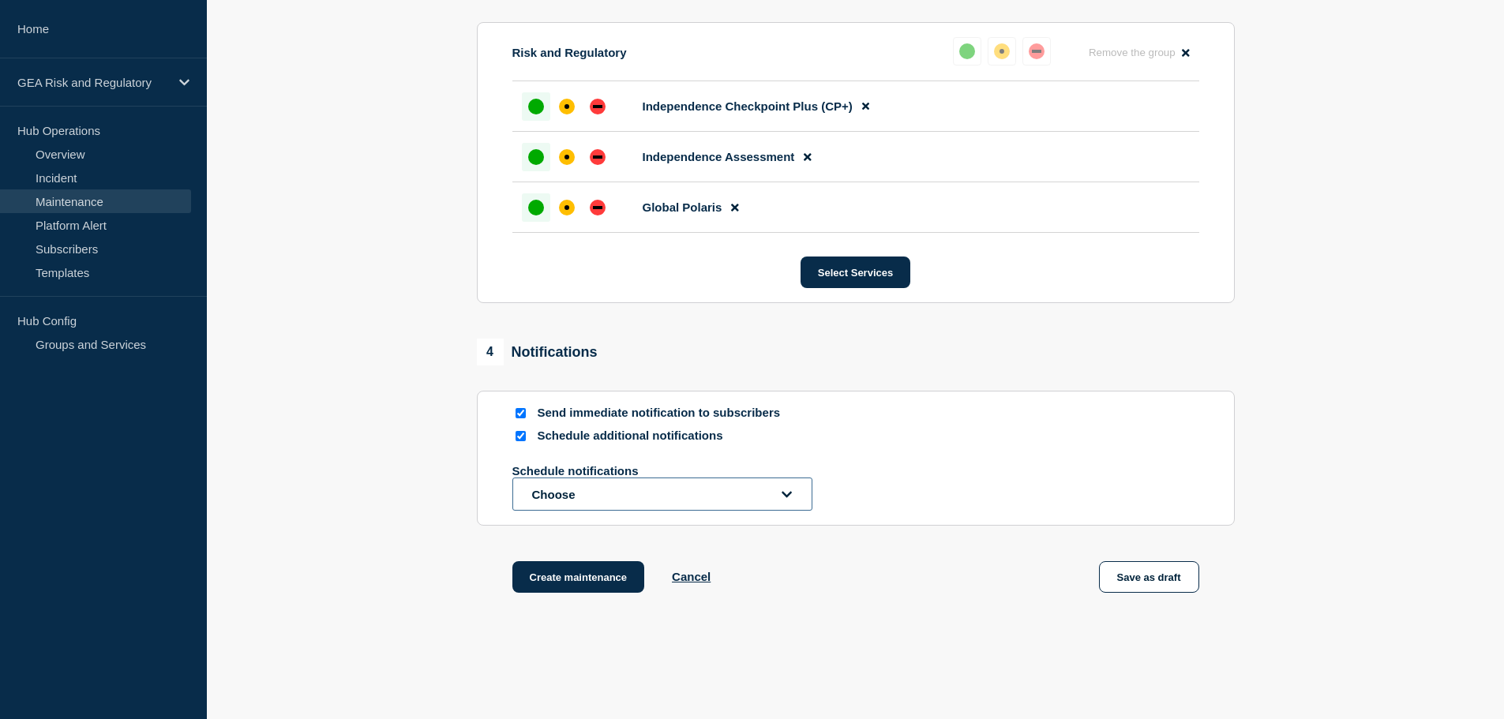
click at [542, 501] on button "Choose" at bounding box center [663, 494] width 300 height 33
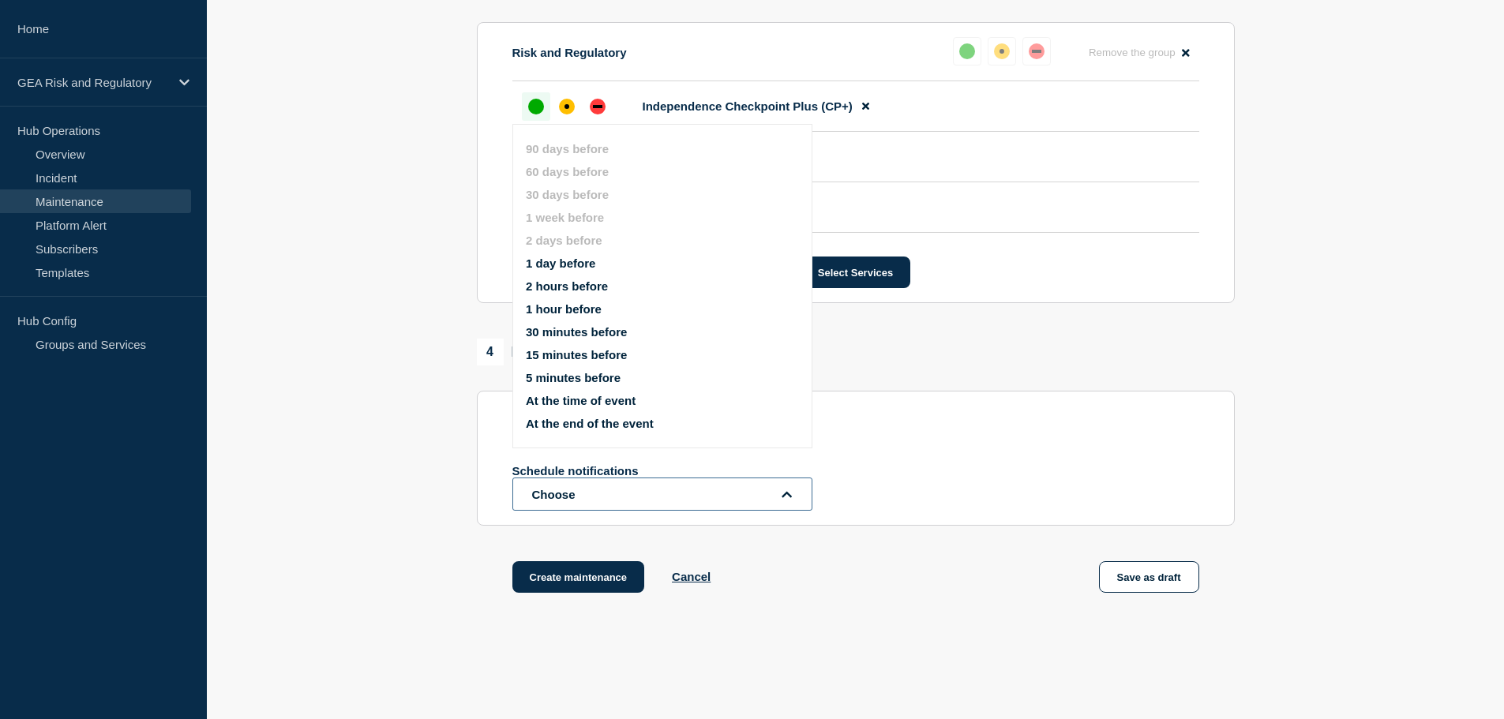
click at [531, 490] on button "Choose" at bounding box center [663, 494] width 300 height 33
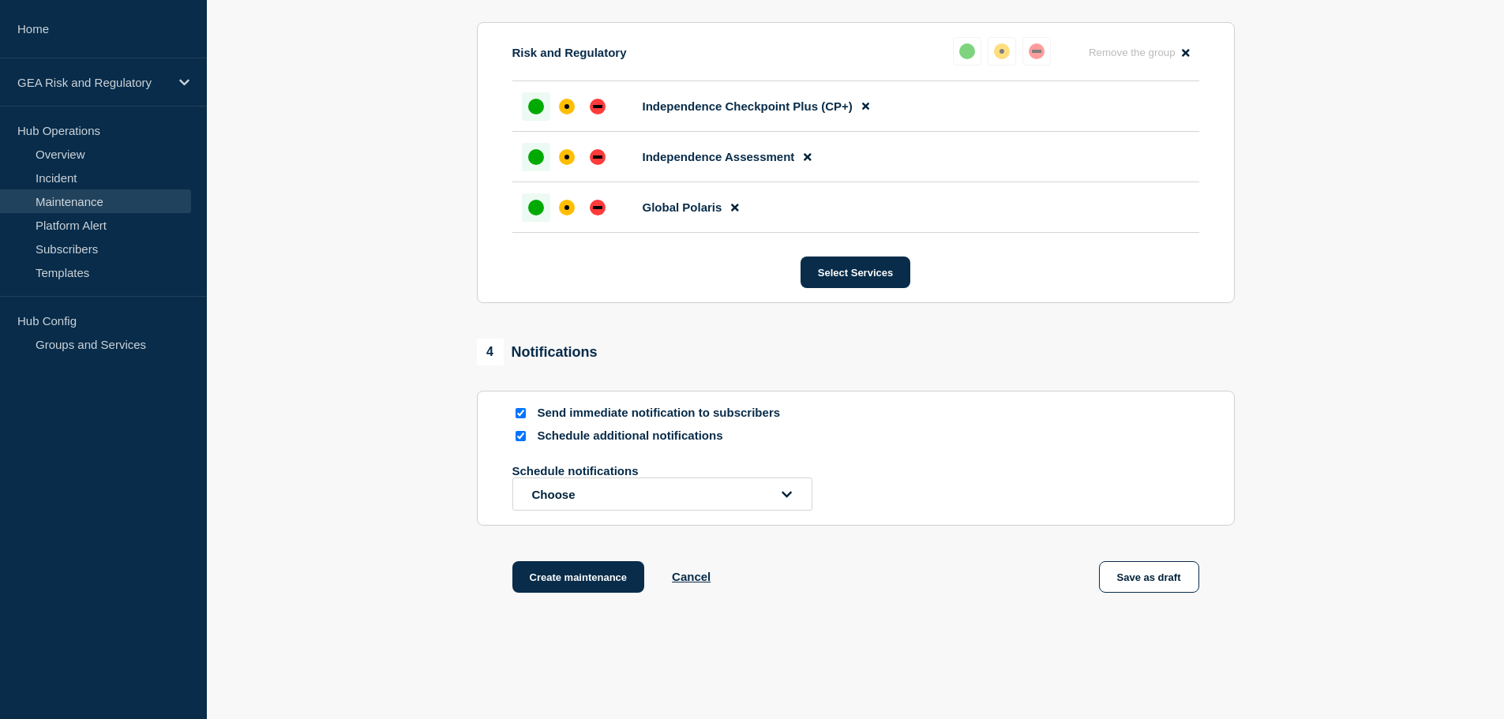
click at [525, 441] on input "Schedule additional notifications" at bounding box center [521, 436] width 10 height 10
checkbox input "false"
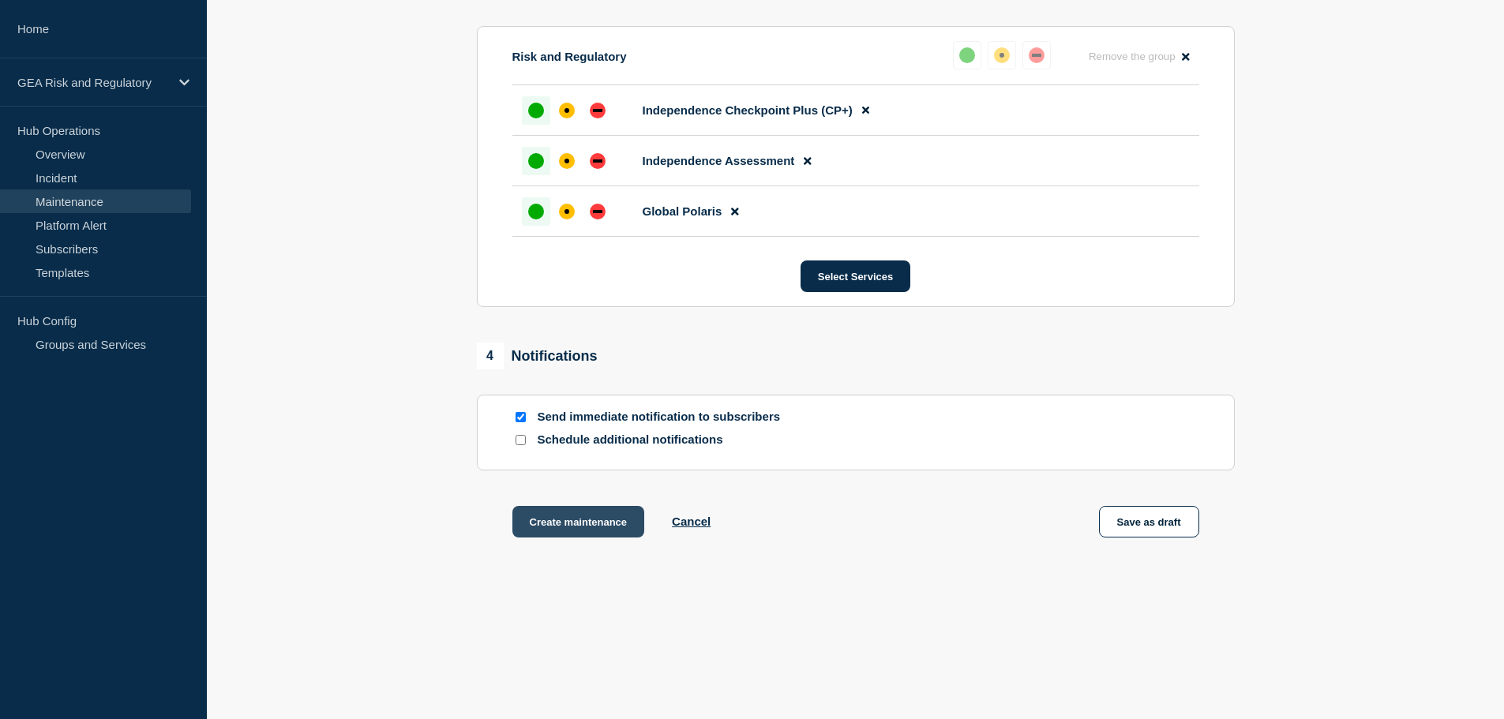
click at [572, 529] on button "Create maintenance" at bounding box center [579, 522] width 133 height 32
